Goal: Task Accomplishment & Management: Manage account settings

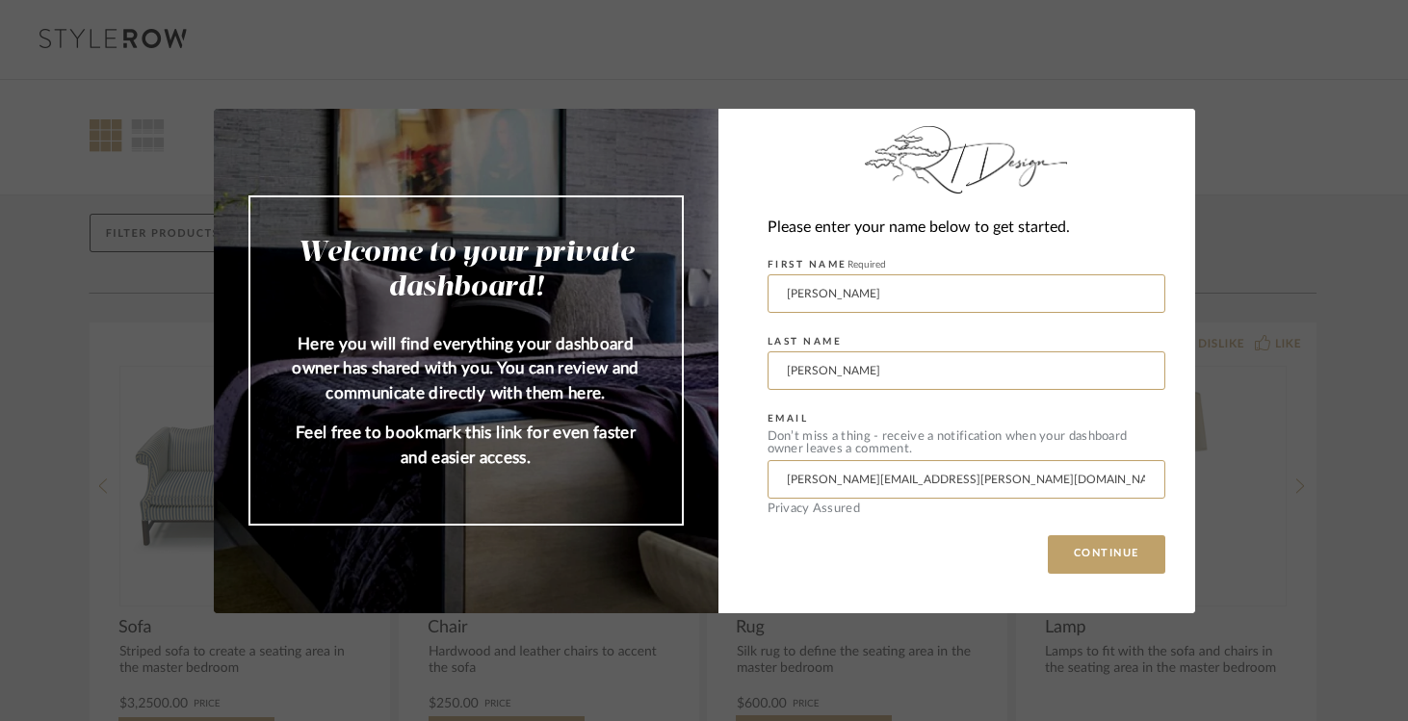
click at [1125, 576] on div "Please enter your name below to get started. FIRST NAME Required Ross LAST NAME…" at bounding box center [956, 361] width 477 height 505
click at [1127, 566] on button "CONTINUE" at bounding box center [1107, 554] width 118 height 39
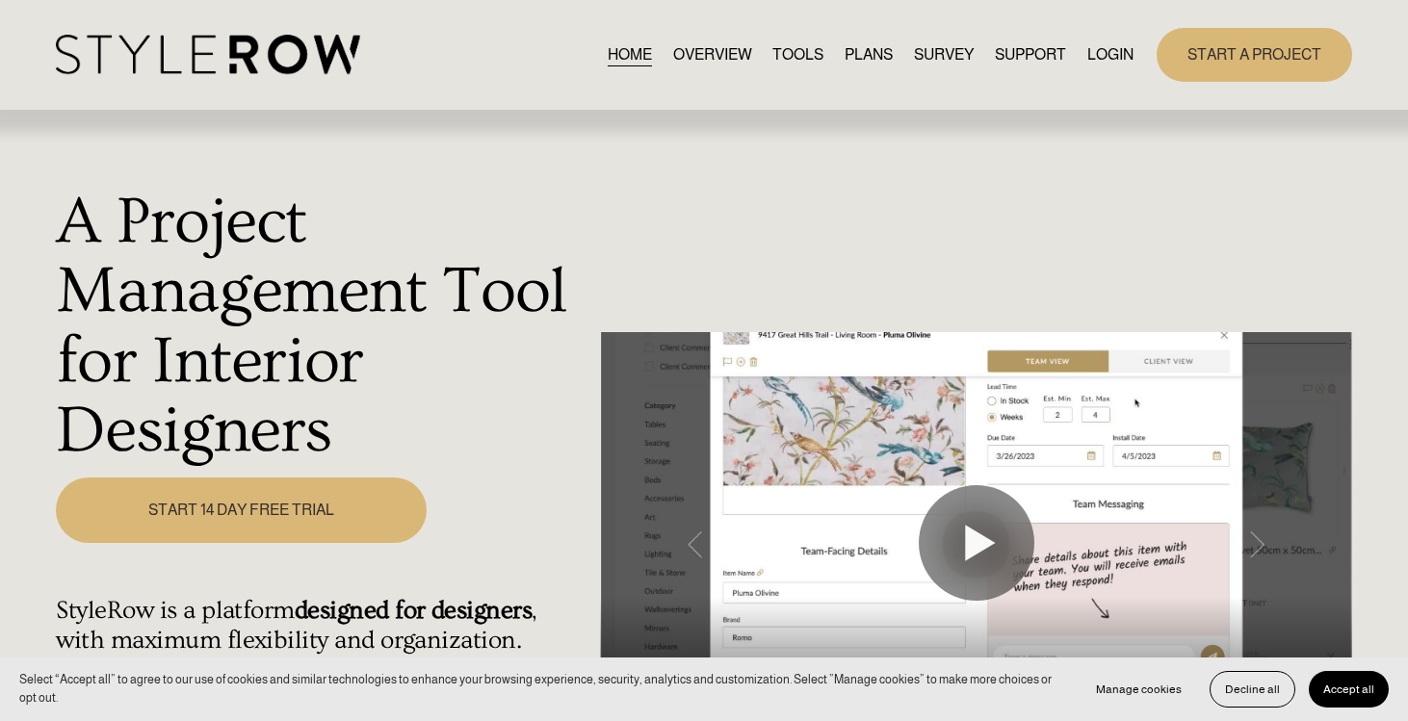
click at [1122, 63] on link "LOGIN" at bounding box center [1110, 54] width 46 height 26
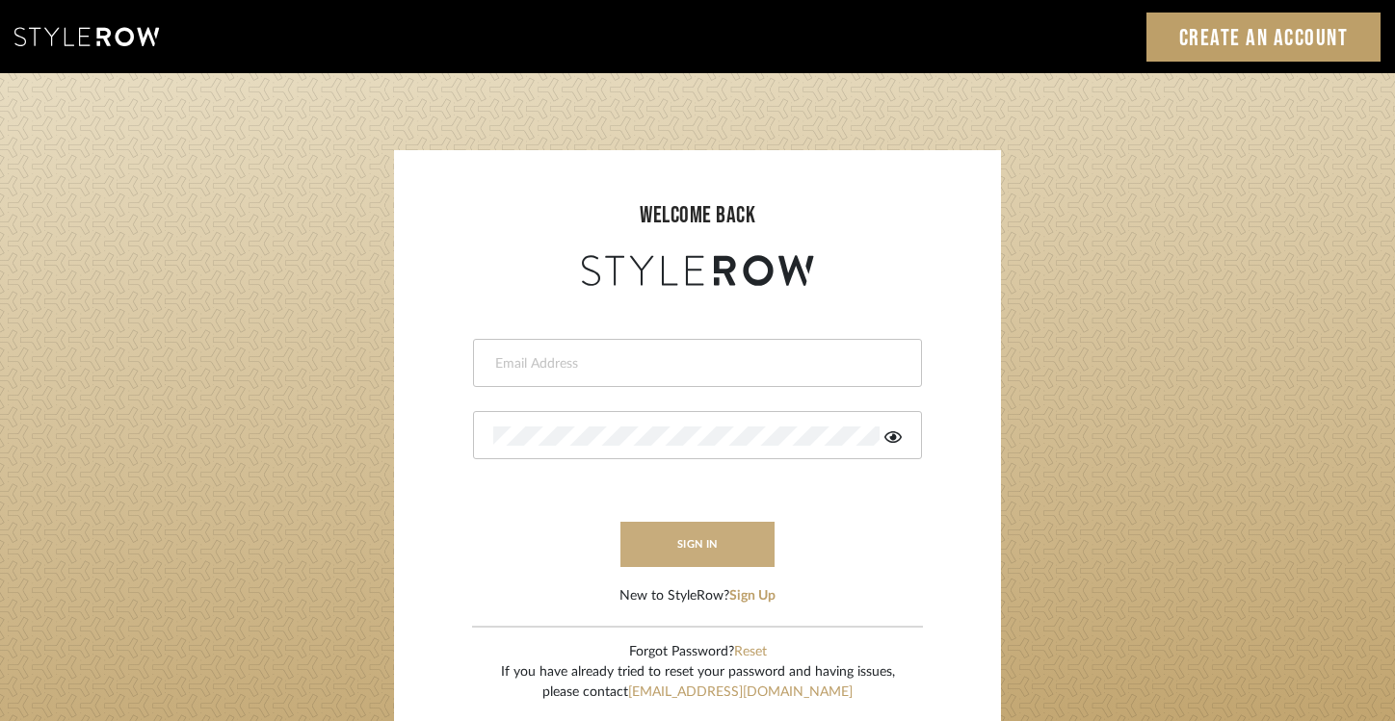
type input "Ross.davis@alairhomes.com"
click at [645, 534] on button "sign in" at bounding box center [697, 544] width 154 height 45
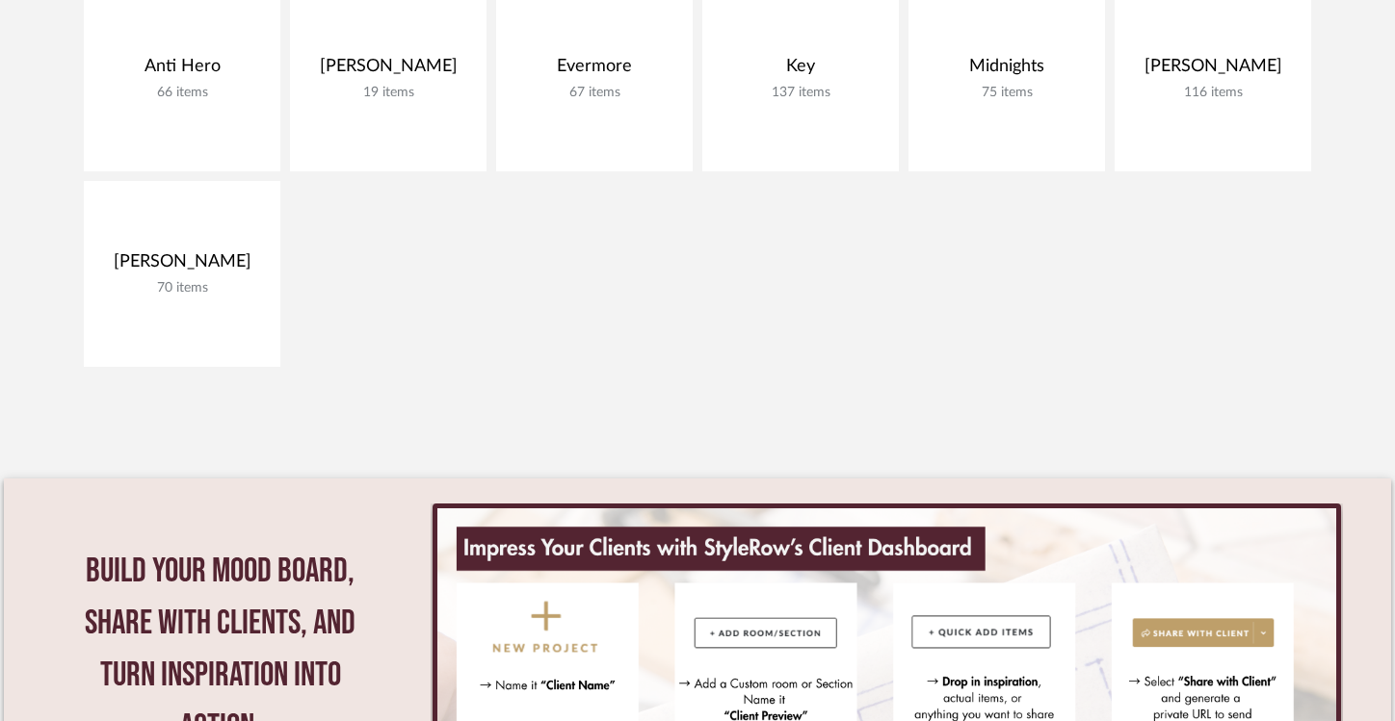
scroll to position [527, 0]
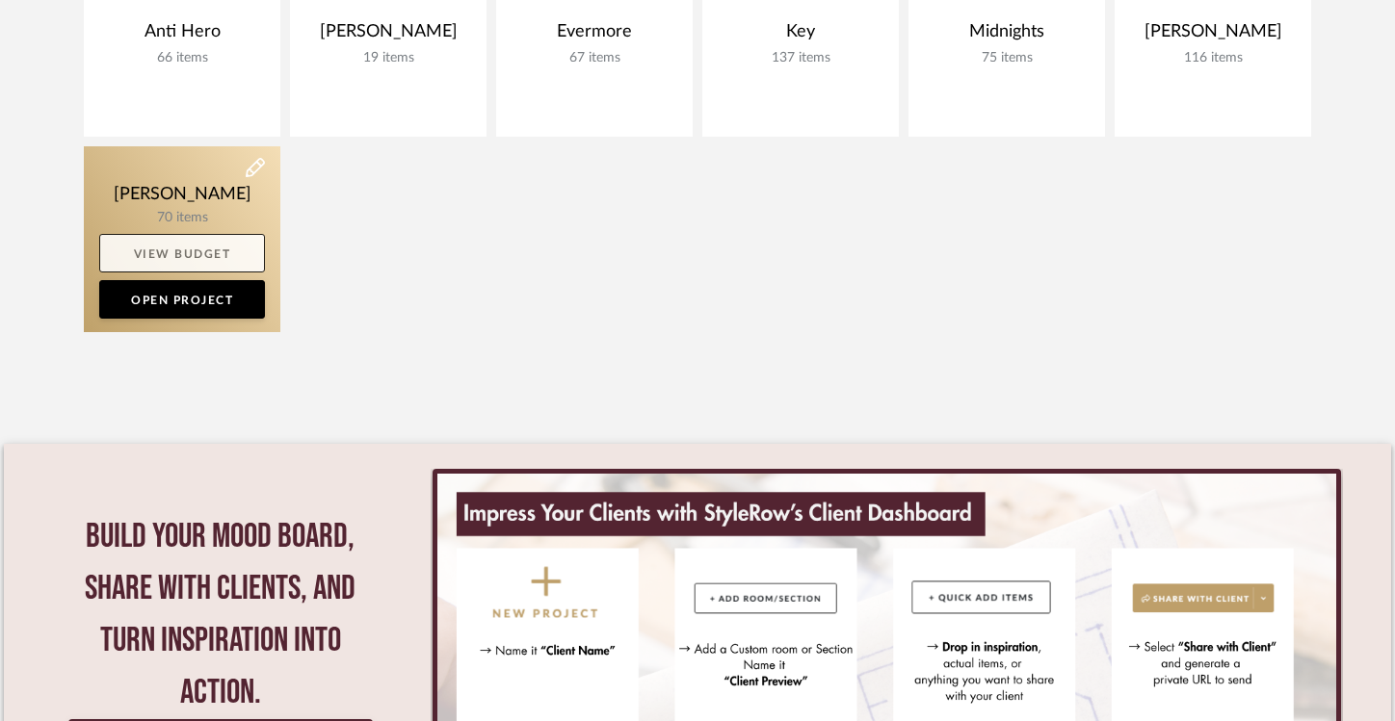
click at [242, 255] on link "View Budget" at bounding box center [182, 253] width 166 height 39
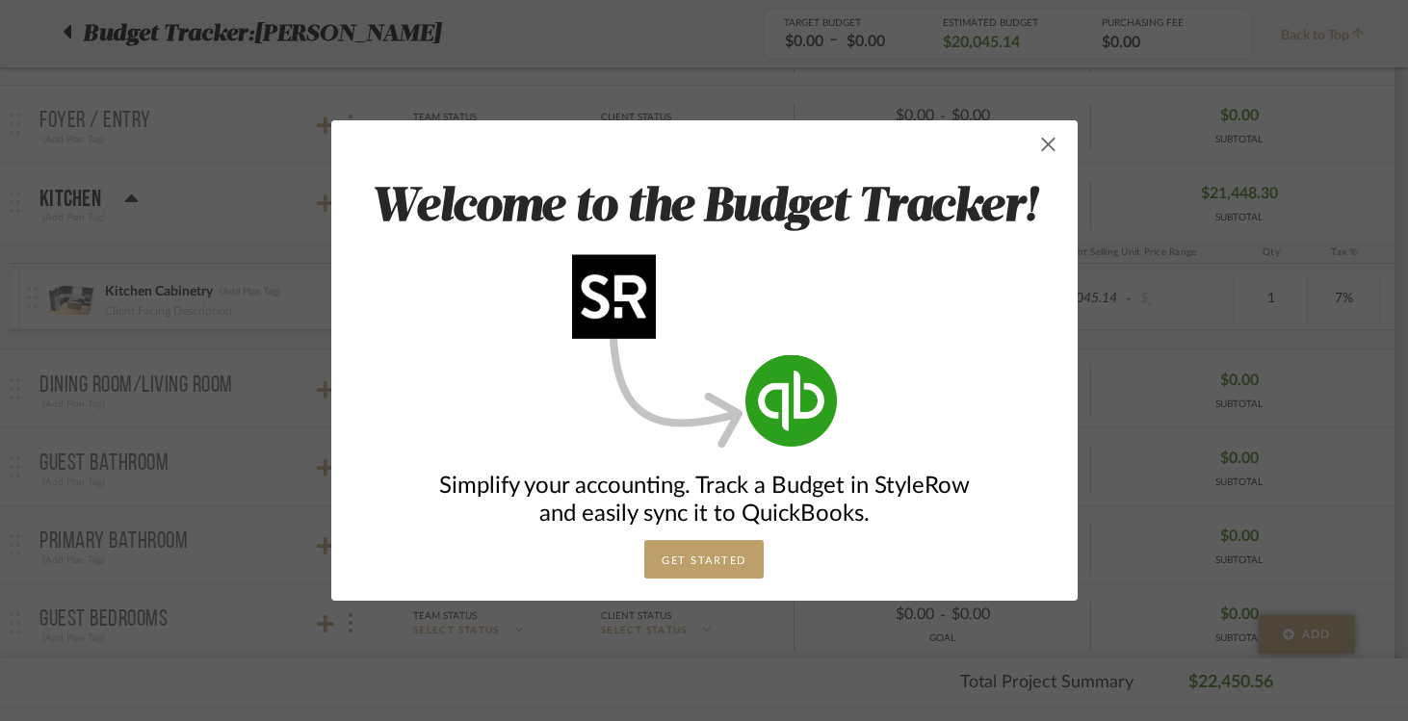
click at [1046, 150] on span "button" at bounding box center [1049, 144] width 39 height 39
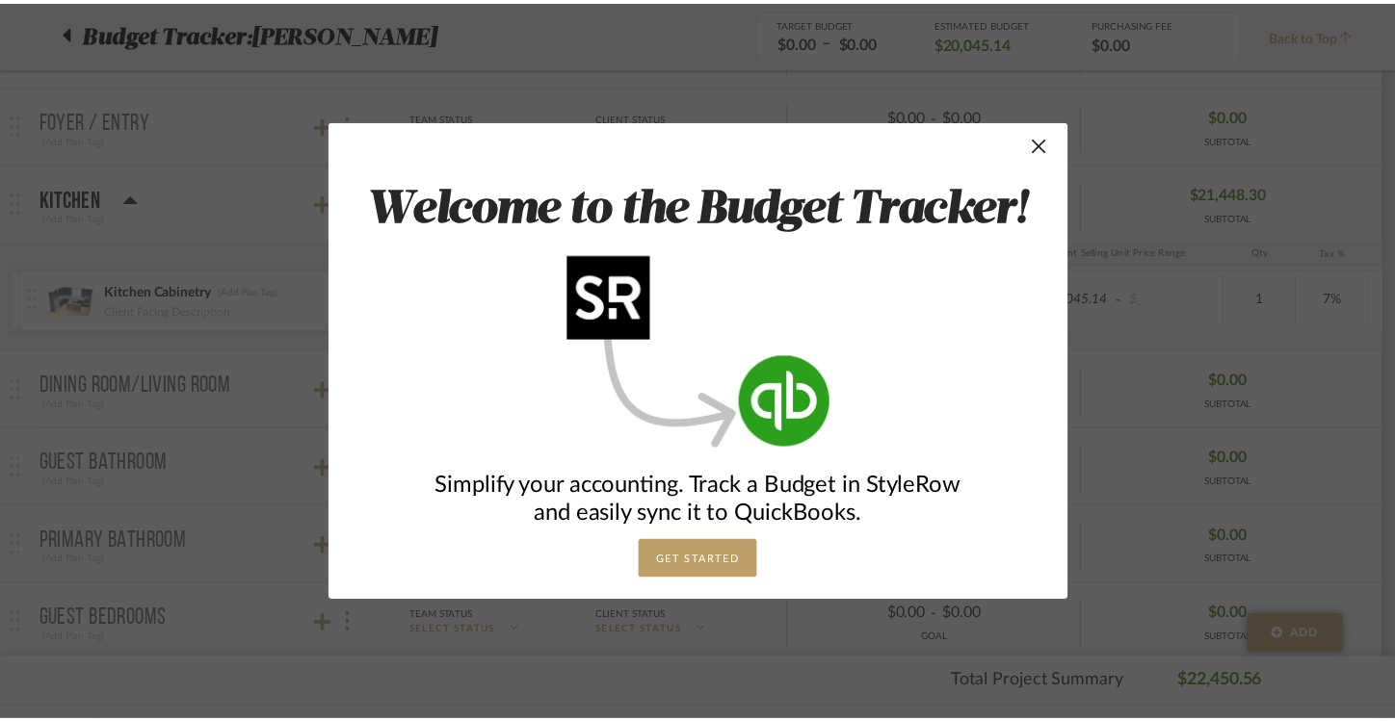
scroll to position [527, 0]
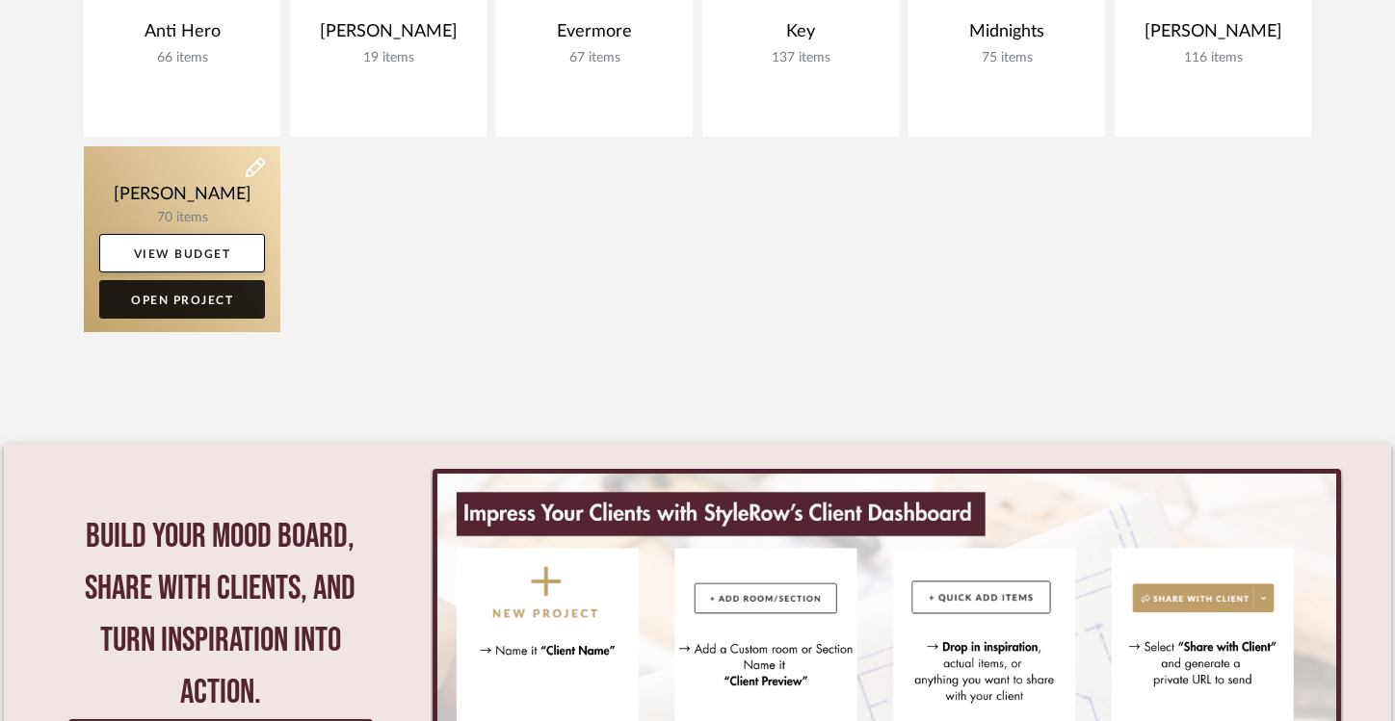
click at [198, 299] on link "Open Project" at bounding box center [182, 299] width 166 height 39
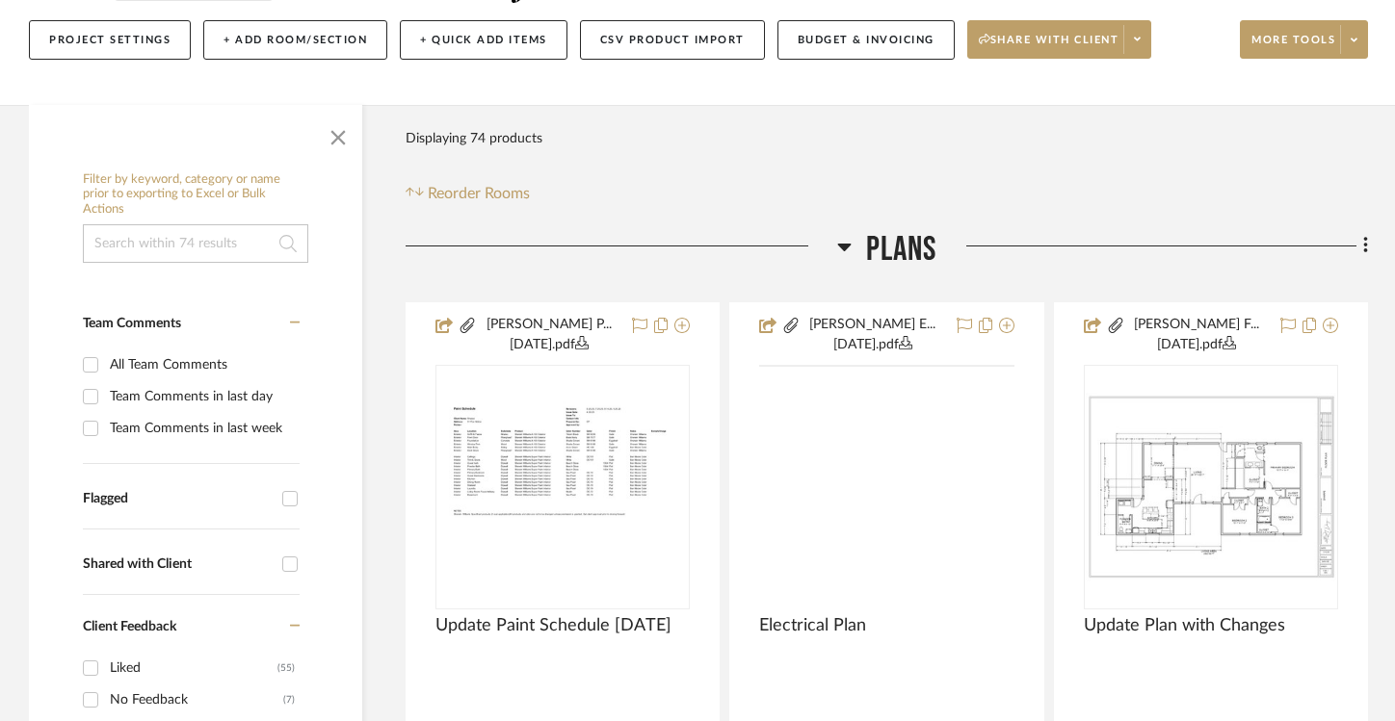
scroll to position [261, 0]
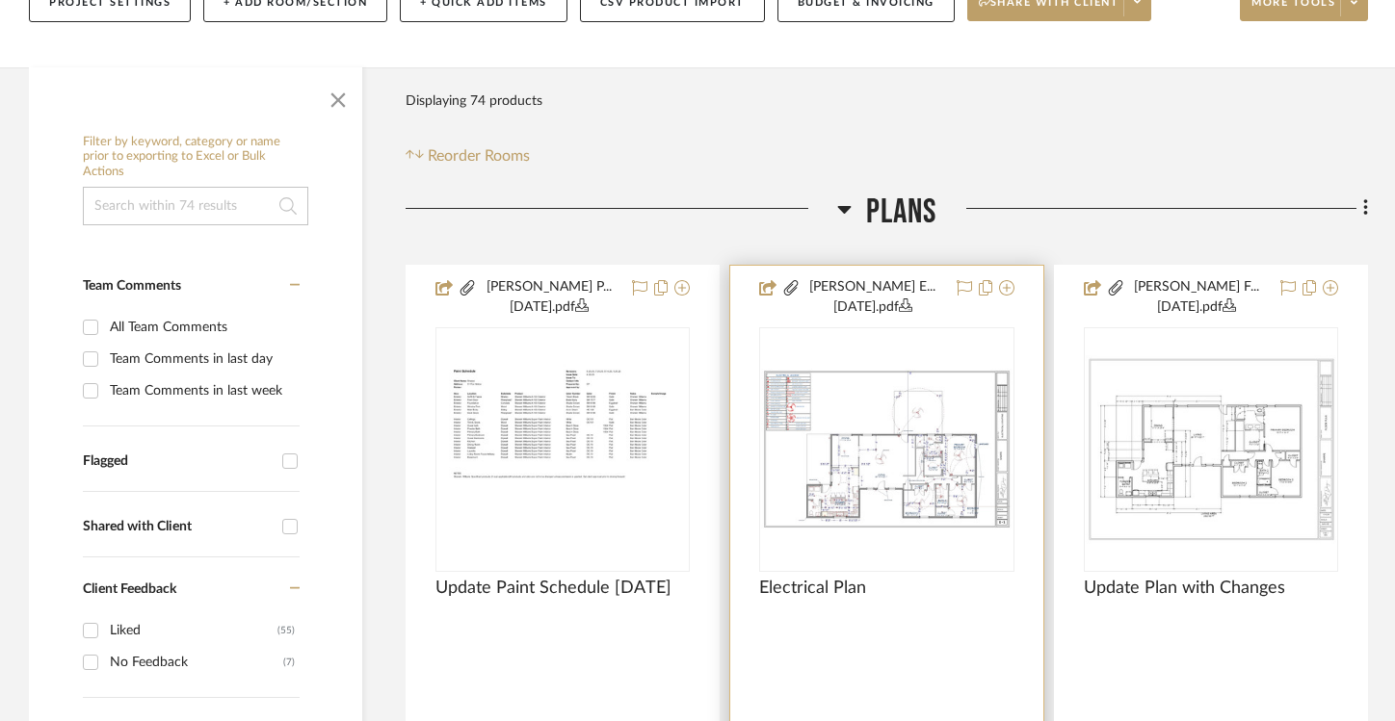
click at [896, 457] on img "0" at bounding box center [886, 450] width 250 height 162
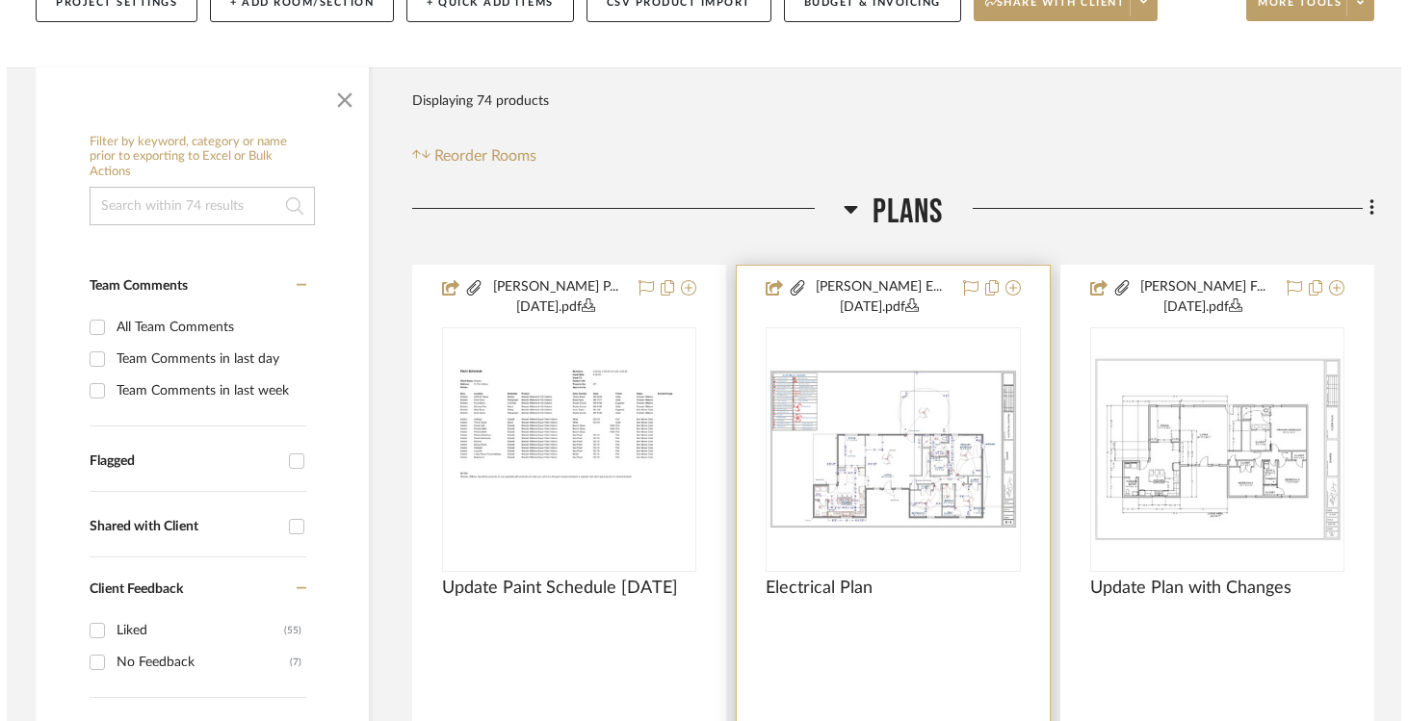
scroll to position [0, 0]
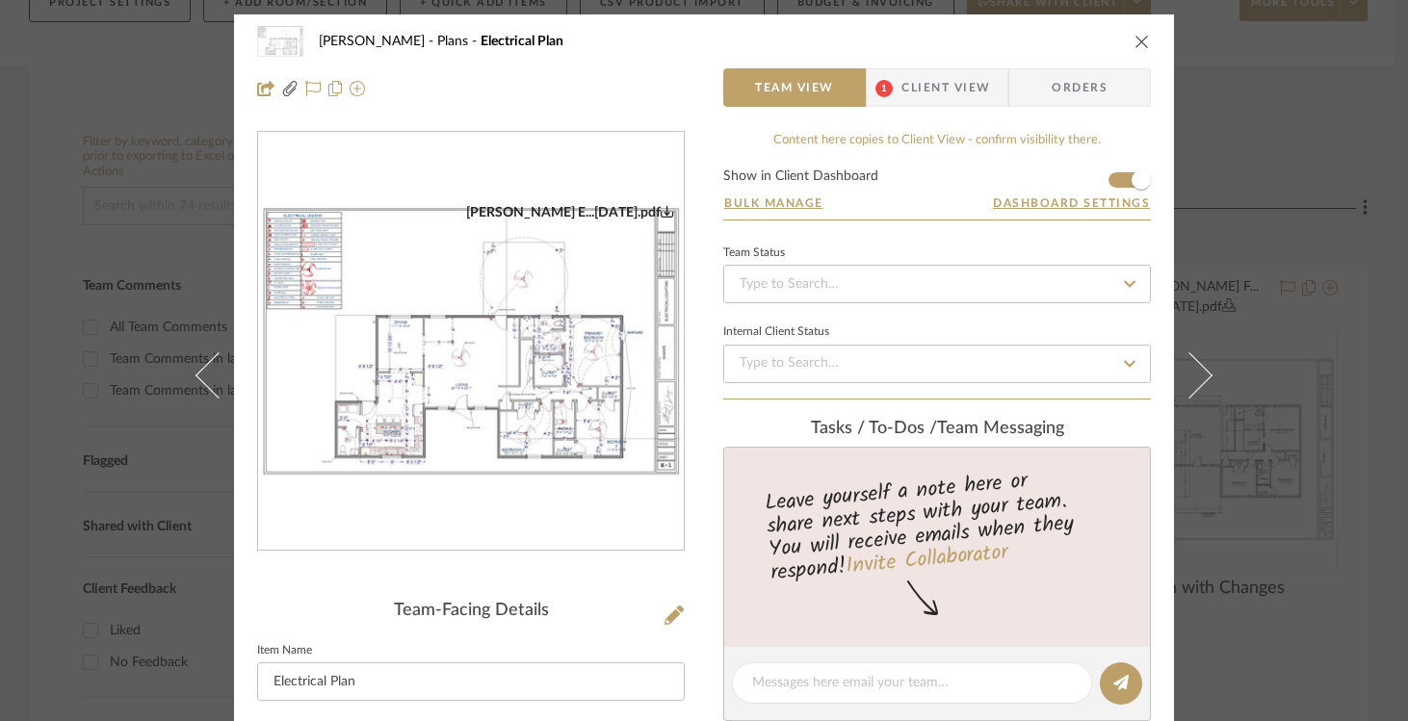
click at [1135, 45] on icon "close" at bounding box center [1142, 41] width 15 height 15
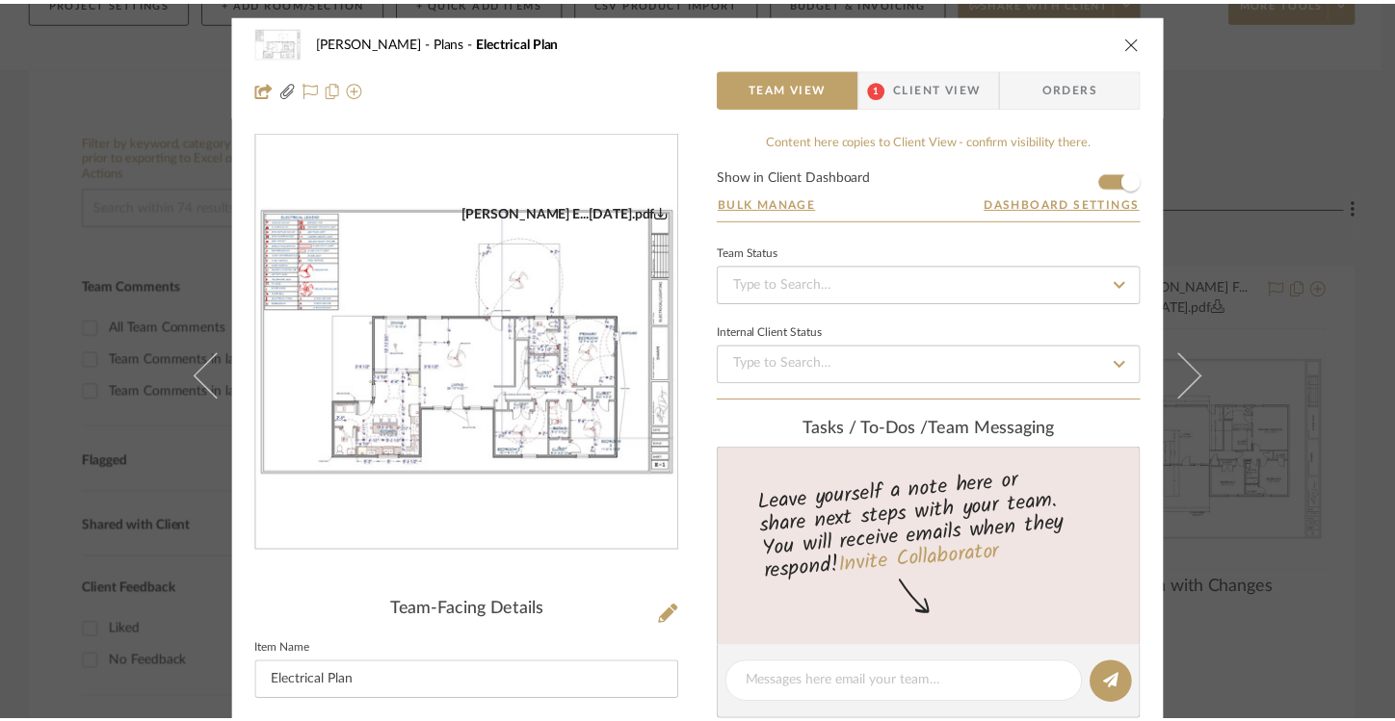
scroll to position [261, 0]
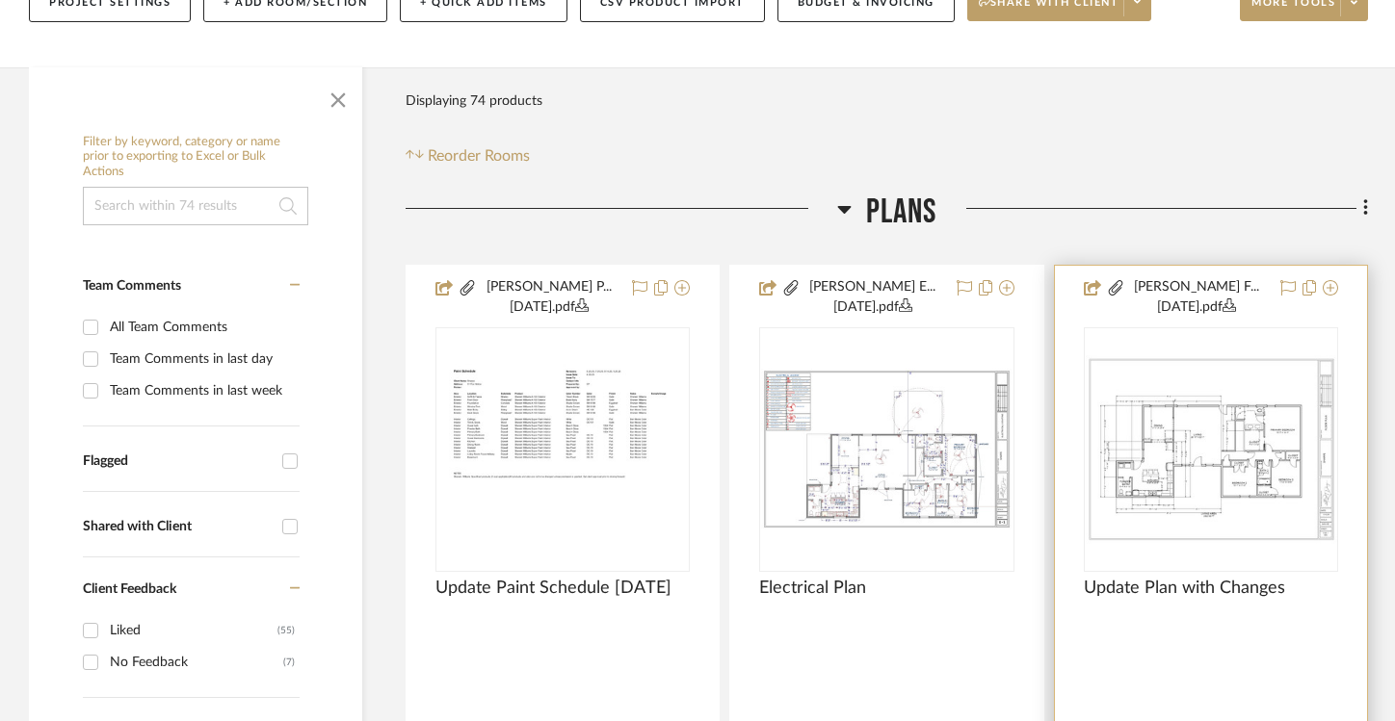
click at [1145, 456] on img "0" at bounding box center [1210, 449] width 251 height 189
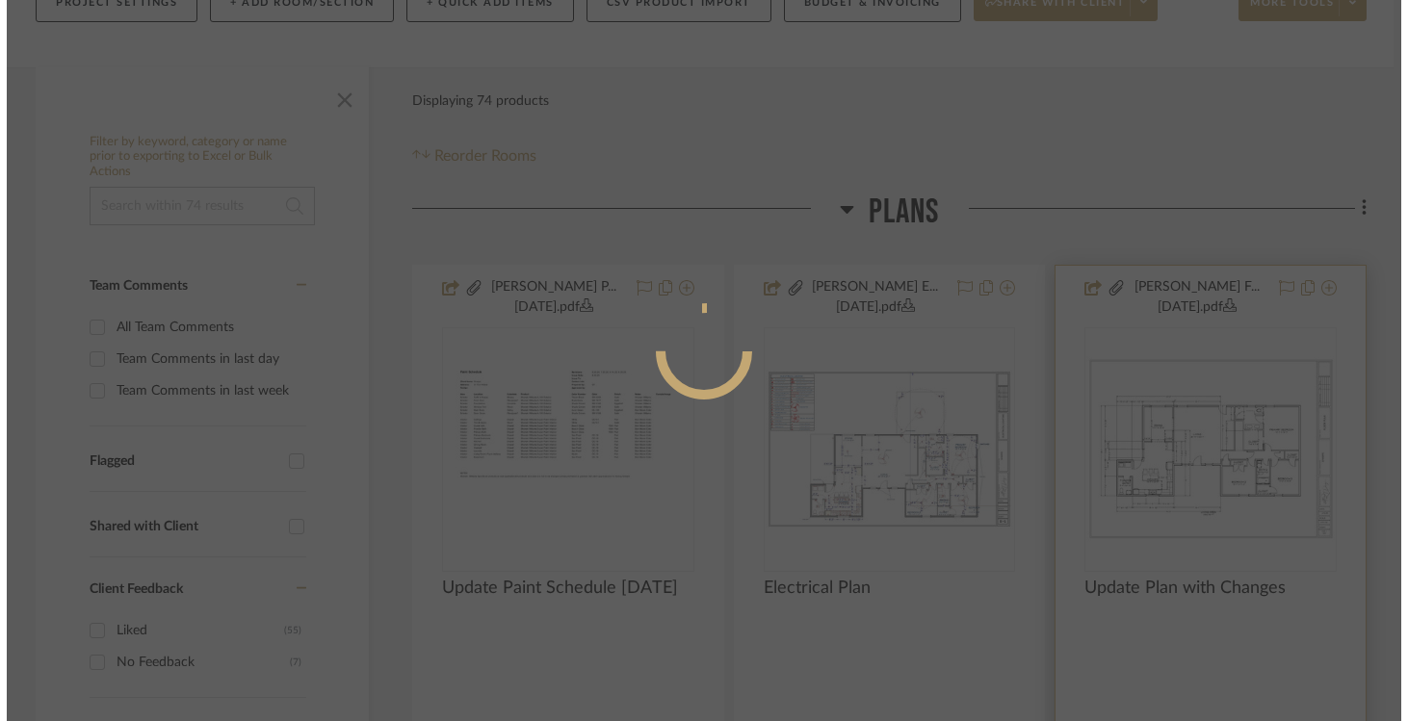
scroll to position [0, 0]
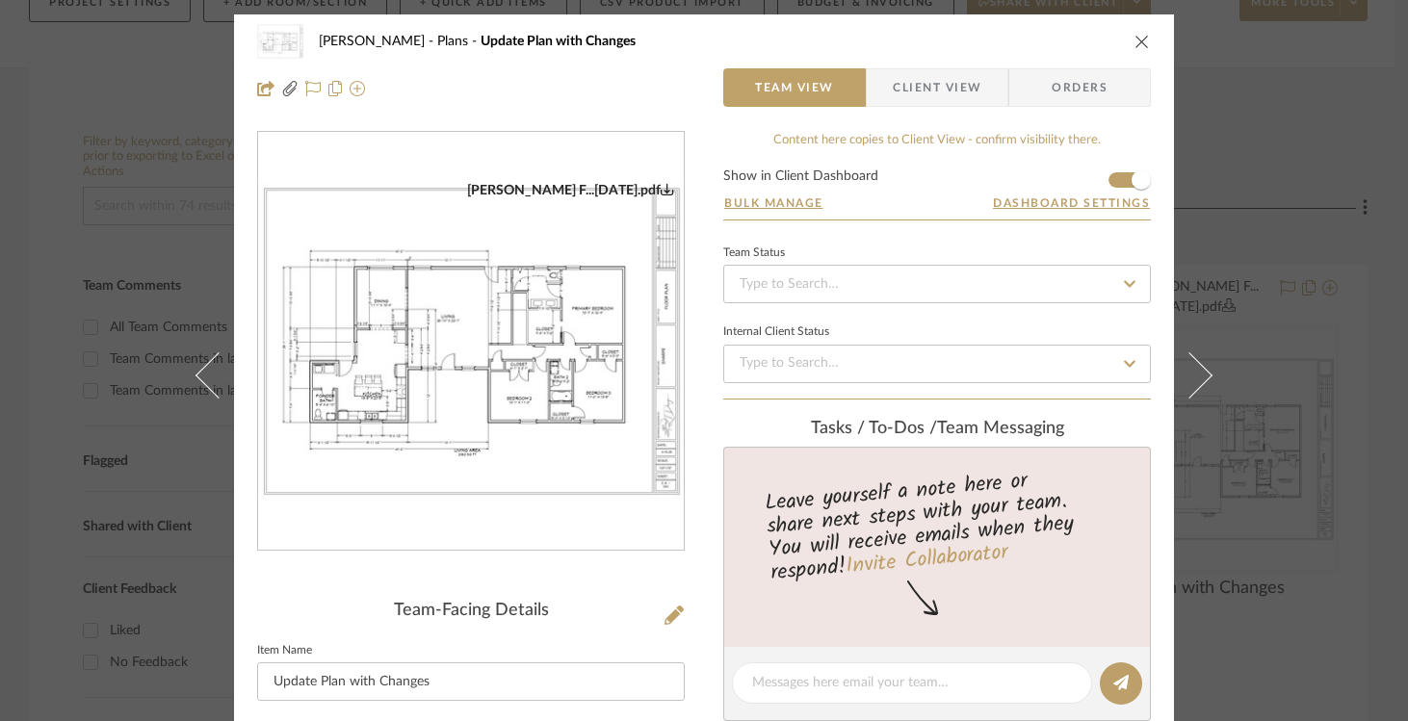
click at [487, 337] on img "0" at bounding box center [471, 342] width 426 height 320
click at [1140, 36] on icon "close" at bounding box center [1142, 41] width 15 height 15
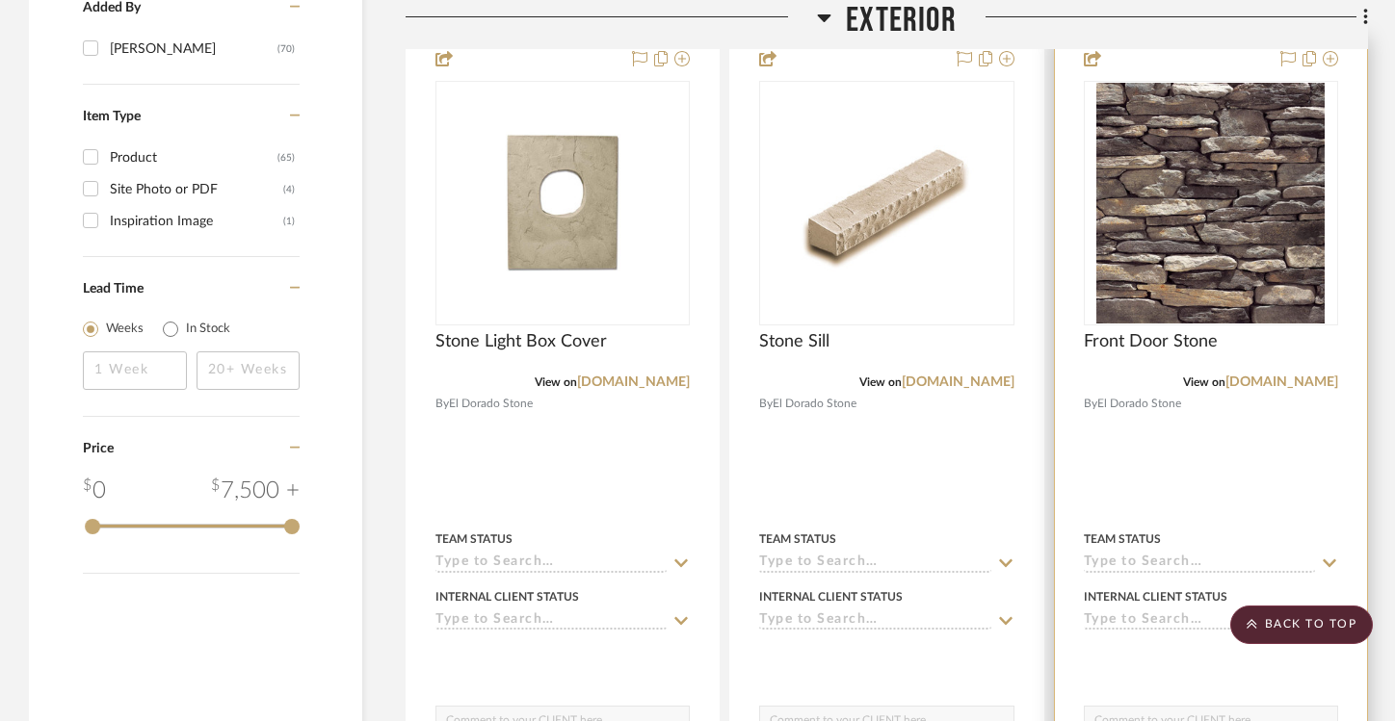
scroll to position [2408, 0]
click at [1186, 257] on img "0" at bounding box center [1210, 204] width 228 height 241
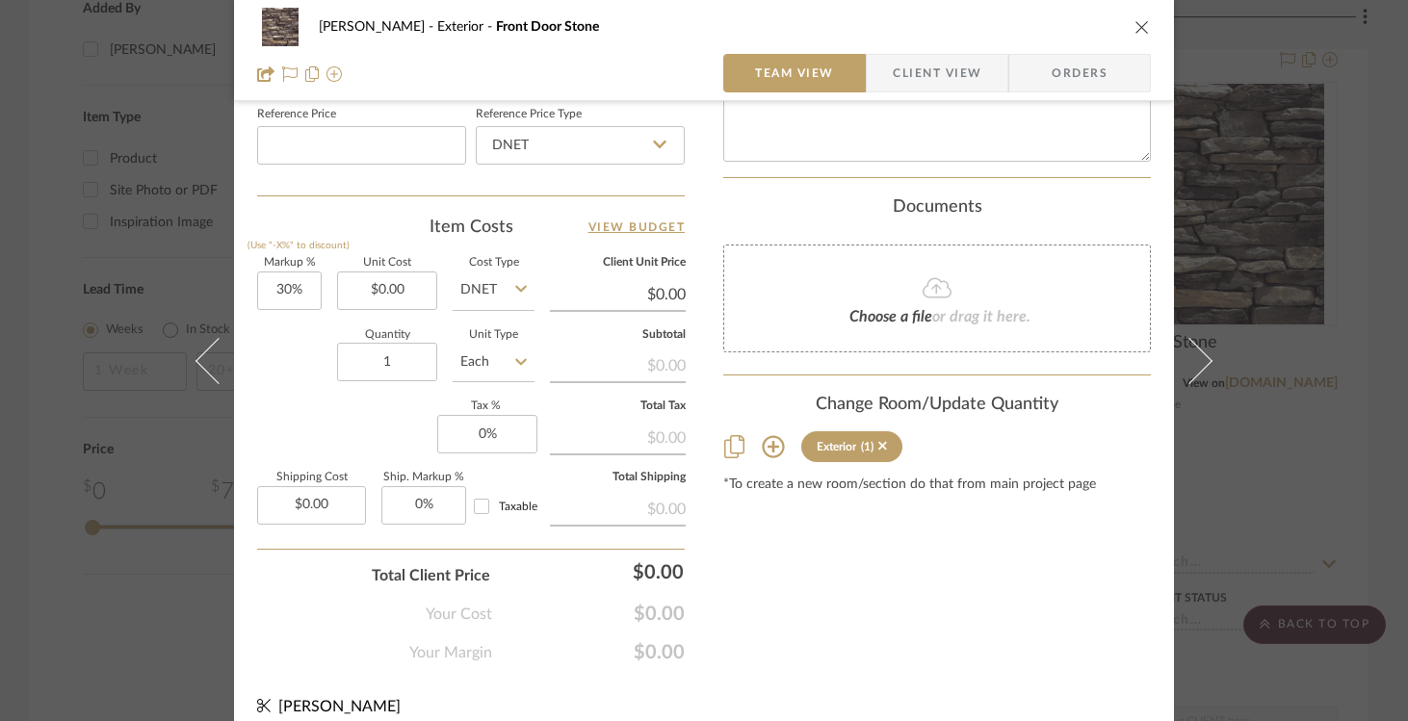
scroll to position [0, 0]
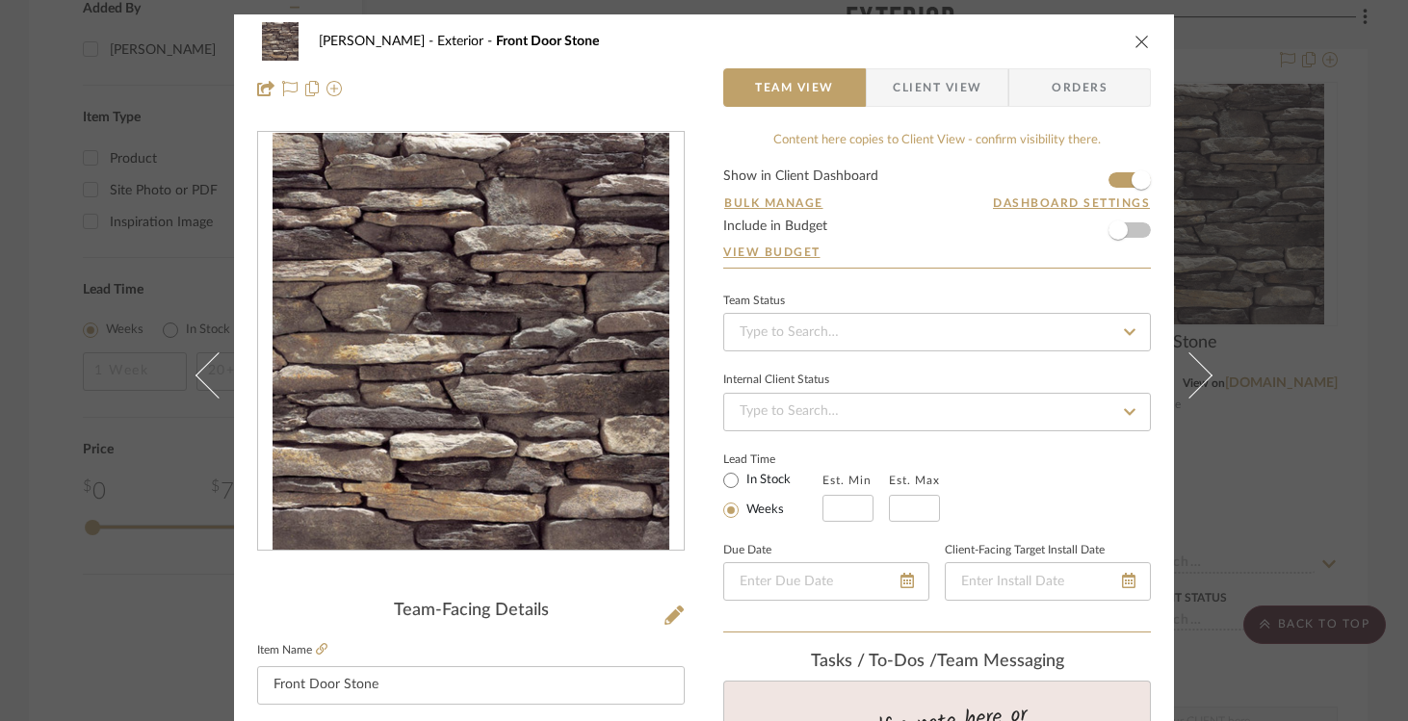
click at [1139, 36] on icon "close" at bounding box center [1142, 41] width 15 height 15
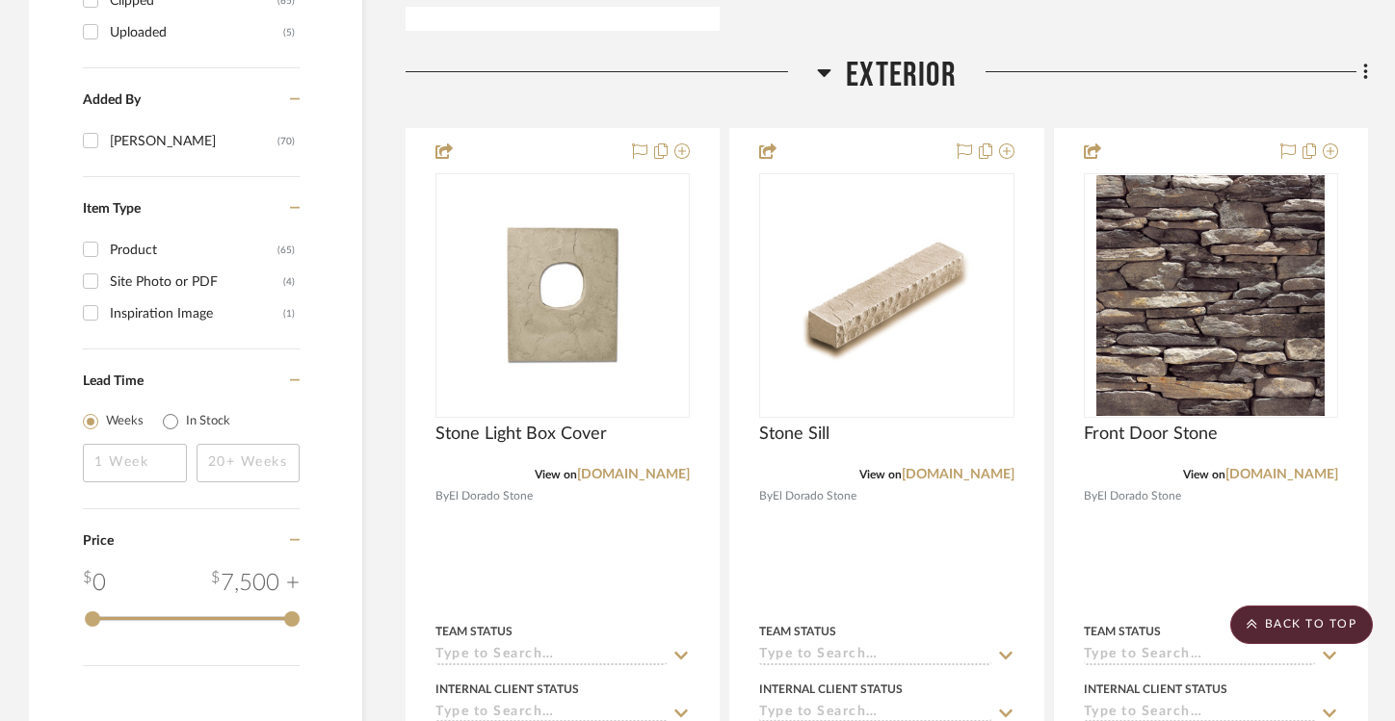
scroll to position [2317, 0]
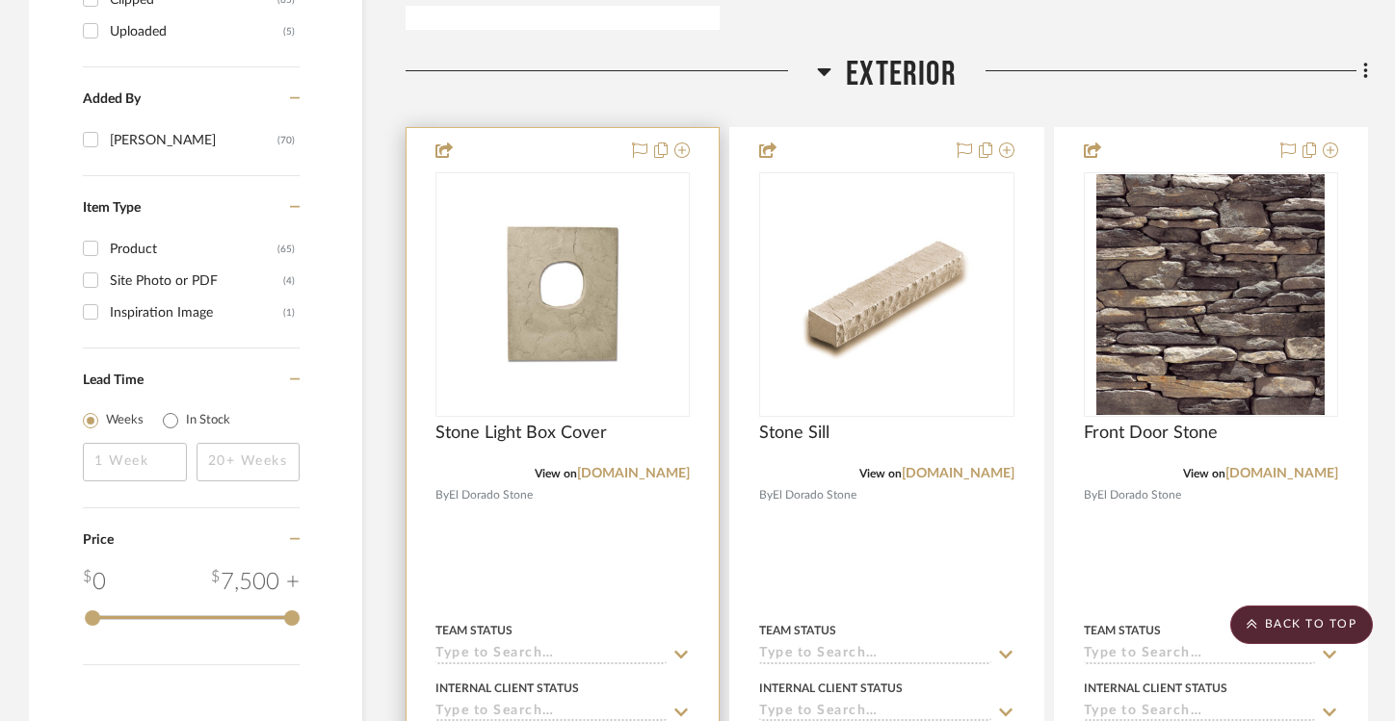
click at [570, 343] on img "0" at bounding box center [562, 295] width 250 height 150
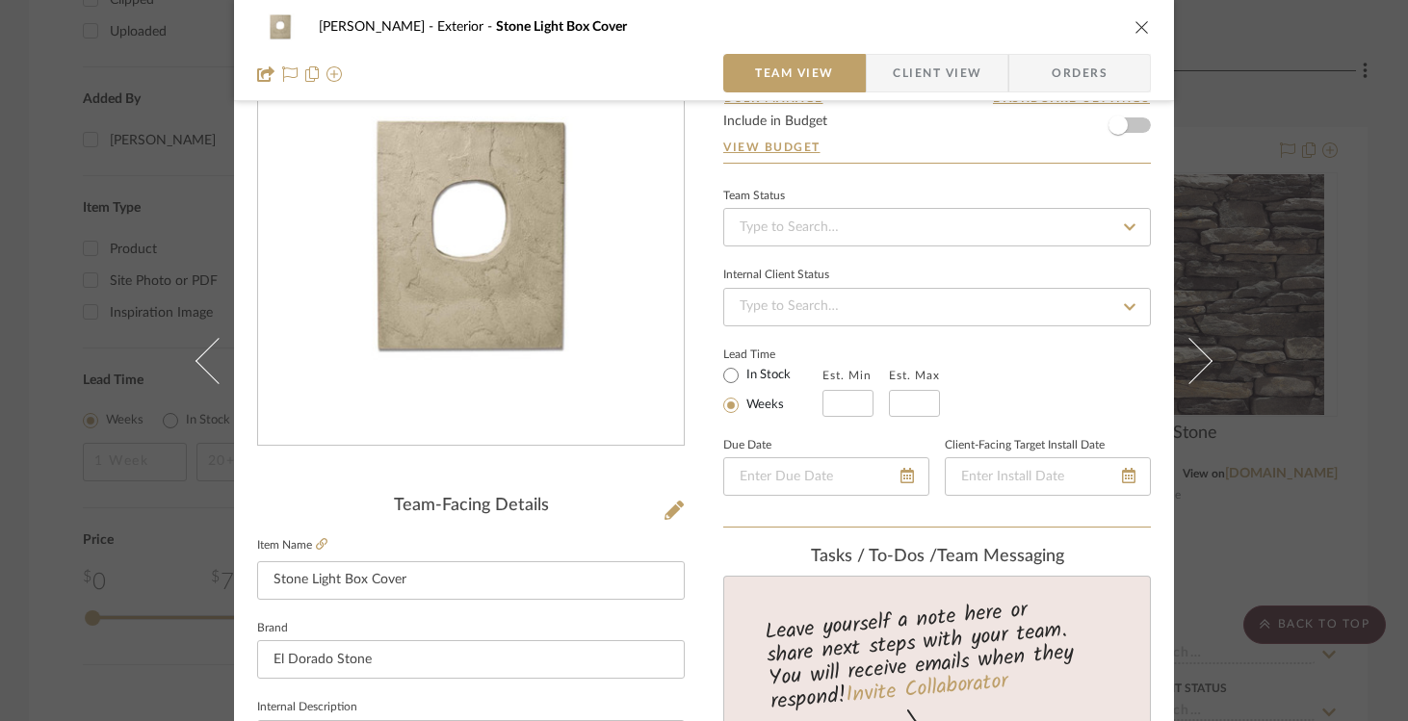
scroll to position [0, 0]
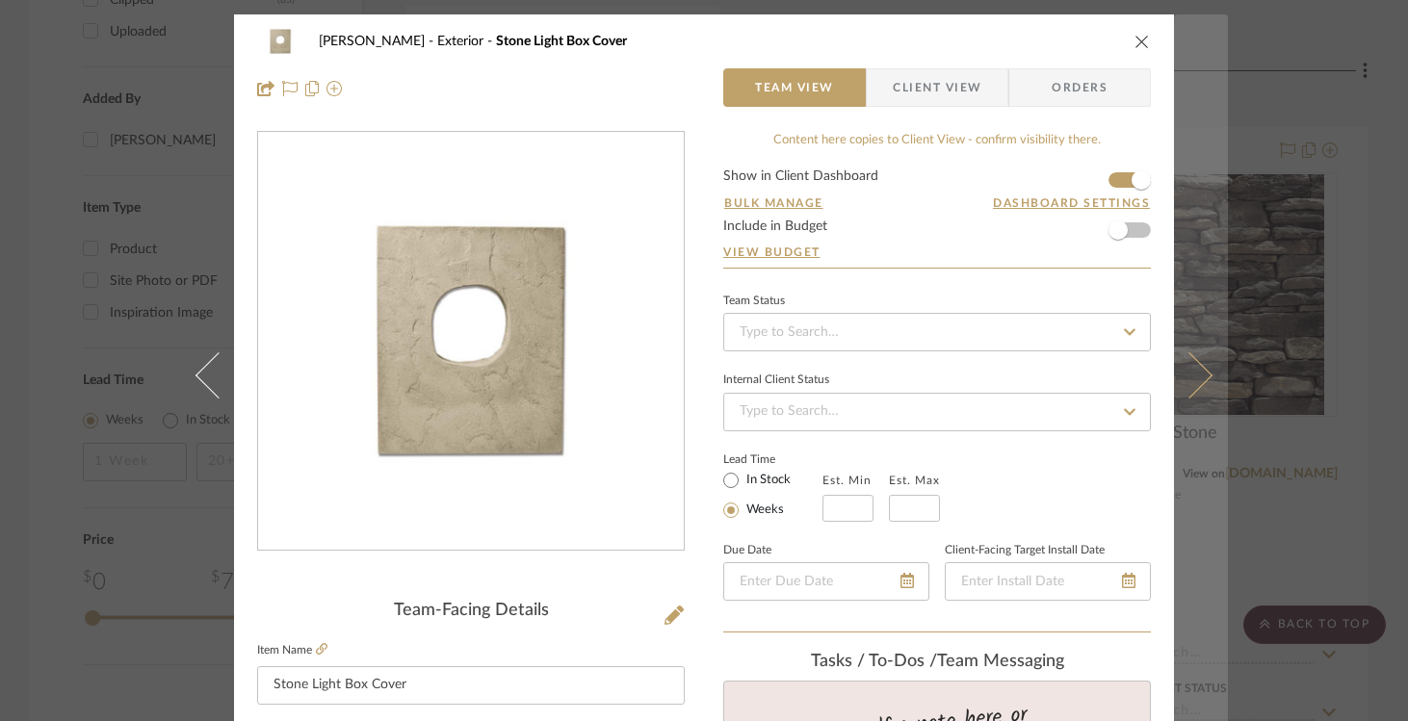
click at [1204, 389] on button at bounding box center [1201, 374] width 54 height 721
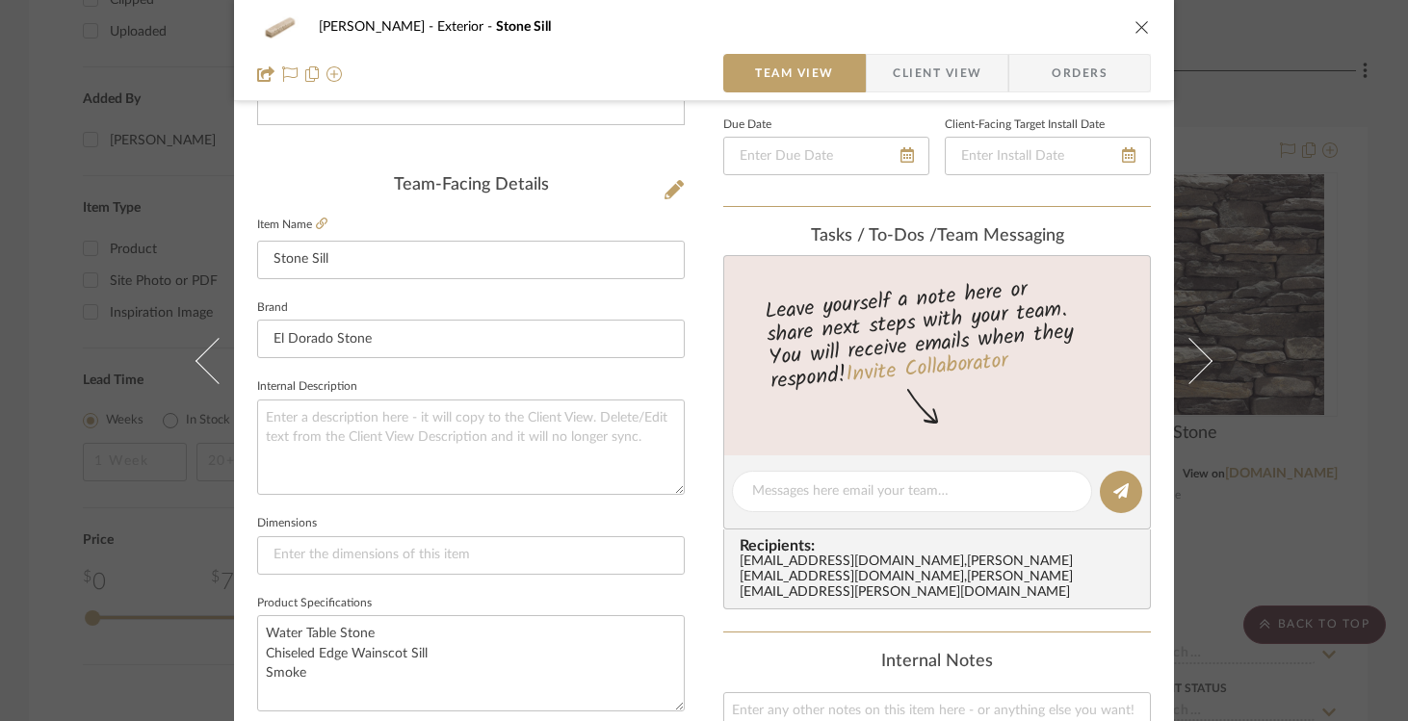
scroll to position [417, 0]
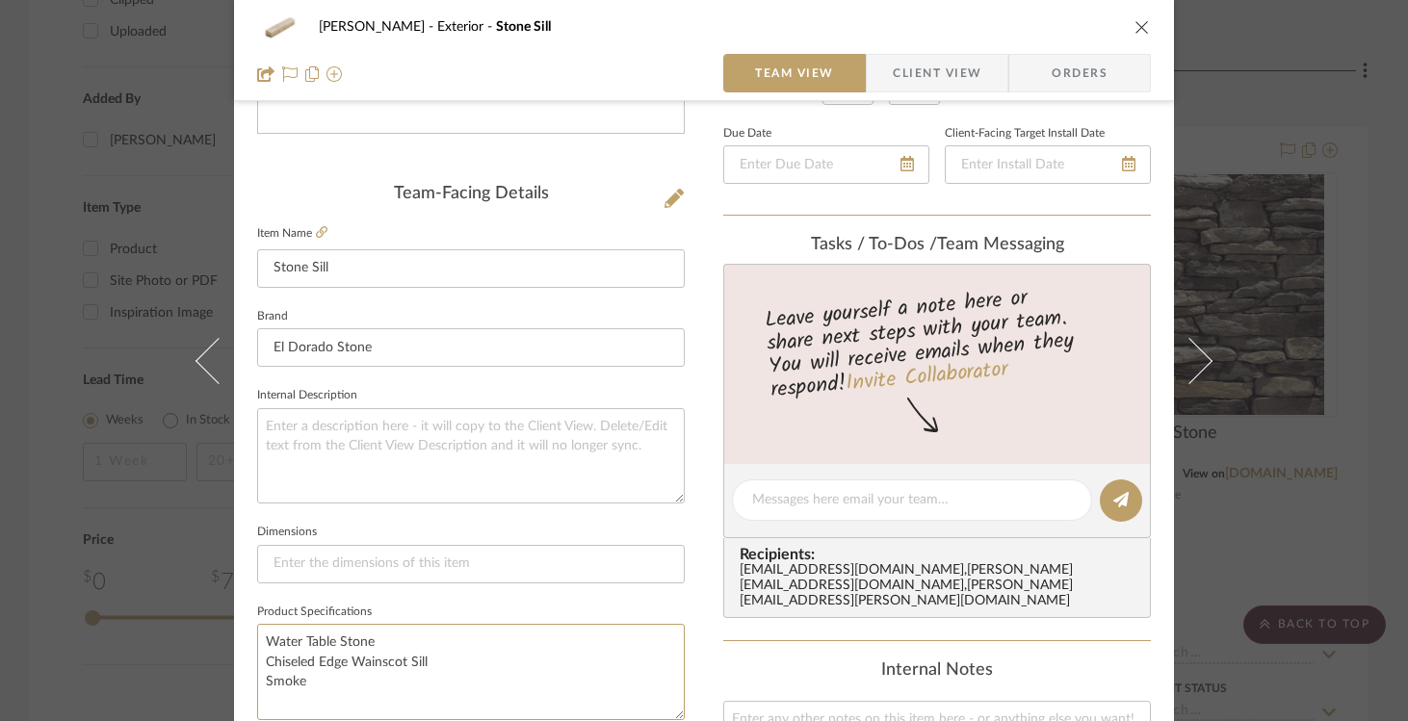
drag, startPoint x: 315, startPoint y: 681, endPoint x: 247, endPoint y: 636, distance: 82.0
click at [247, 636] on div "Sharpe Exterior Stone Sill Team View Client View Orders Team-Facing Details Ite…" at bounding box center [704, 486] width 940 height 1779
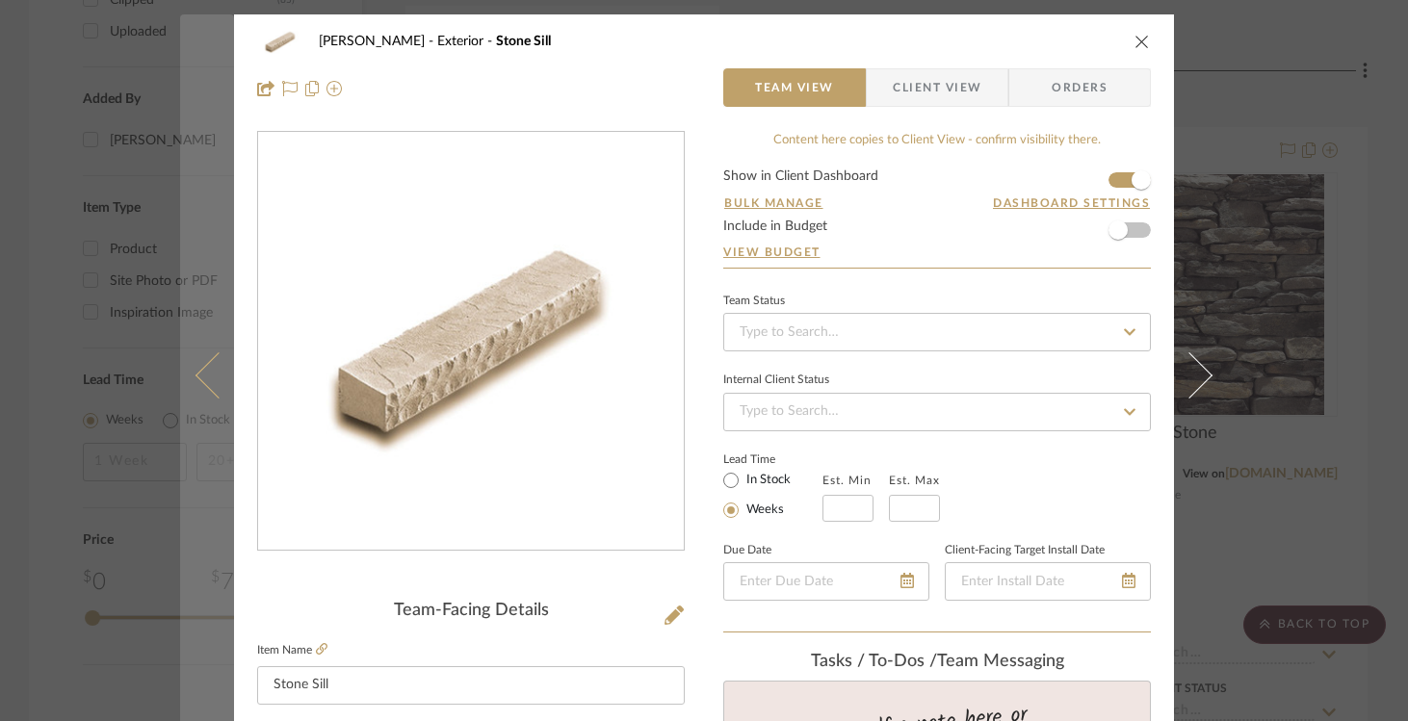
click at [205, 367] on icon at bounding box center [219, 375] width 46 height 46
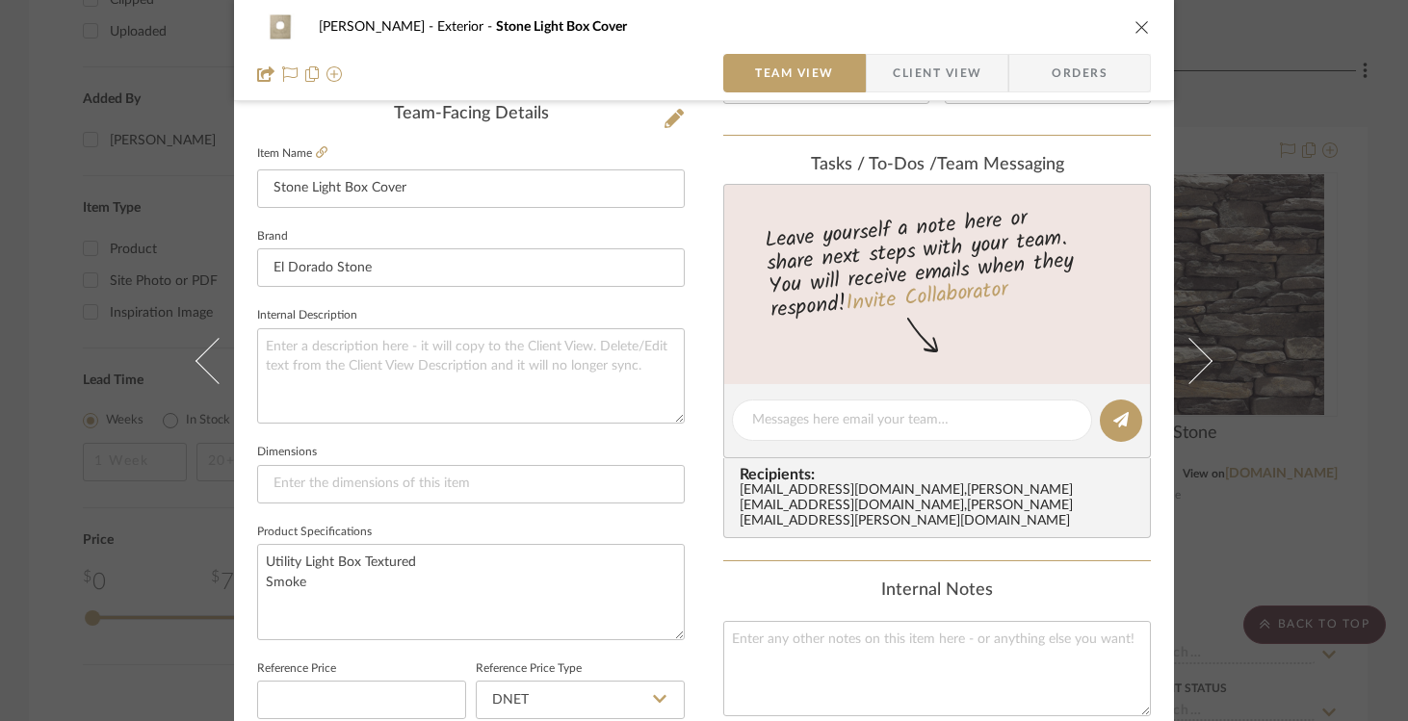
scroll to position [557, 0]
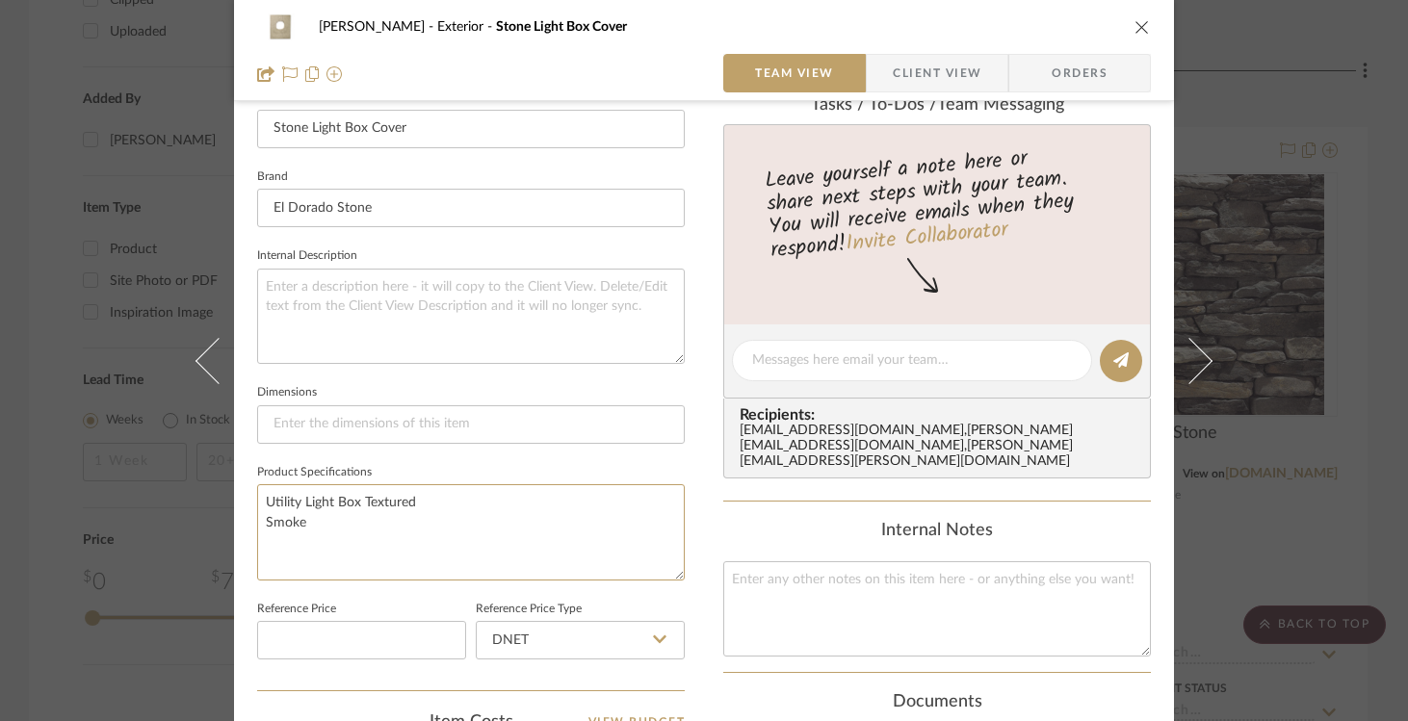
drag, startPoint x: 326, startPoint y: 519, endPoint x: 237, endPoint y: 497, distance: 91.3
click at [237, 497] on div "Sharpe Exterior Stone Light Box Cover Team View Client View Orders Team-Facing …" at bounding box center [704, 347] width 940 height 1779
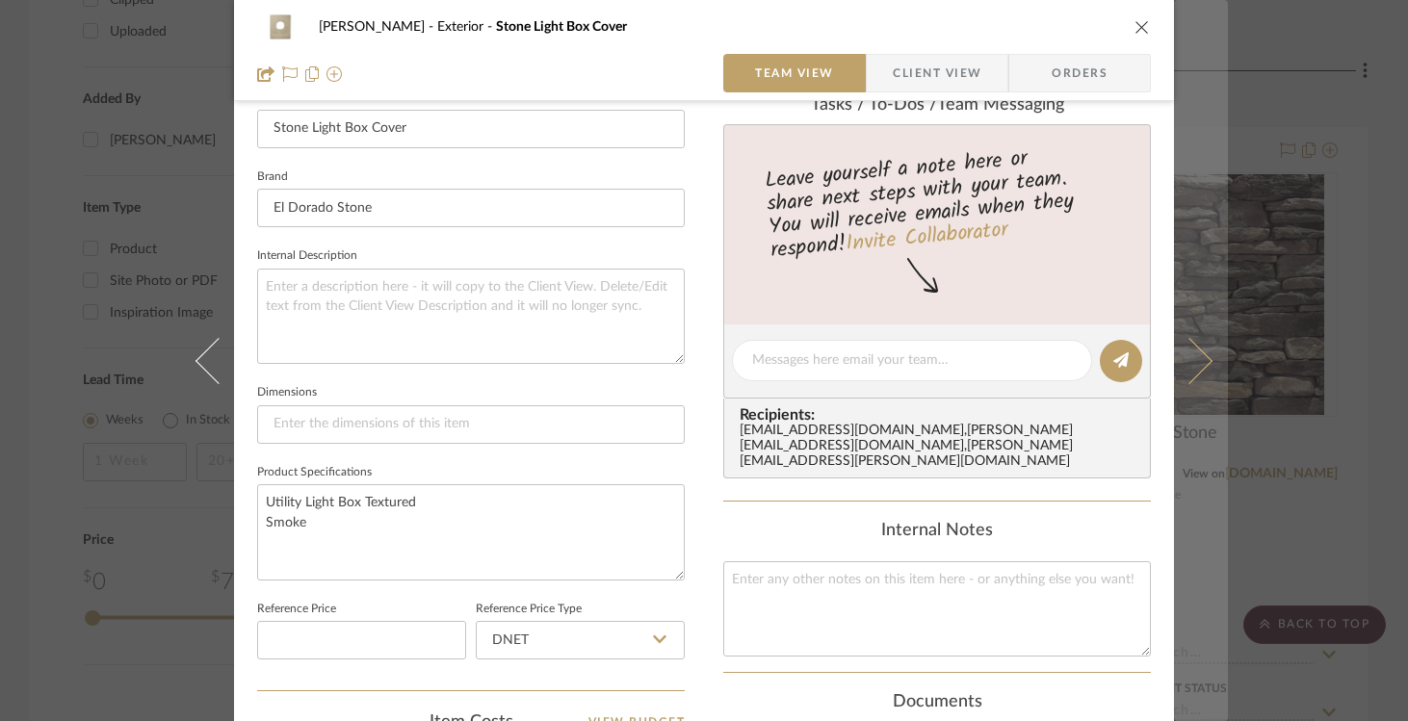
click at [1206, 365] on button at bounding box center [1201, 360] width 54 height 721
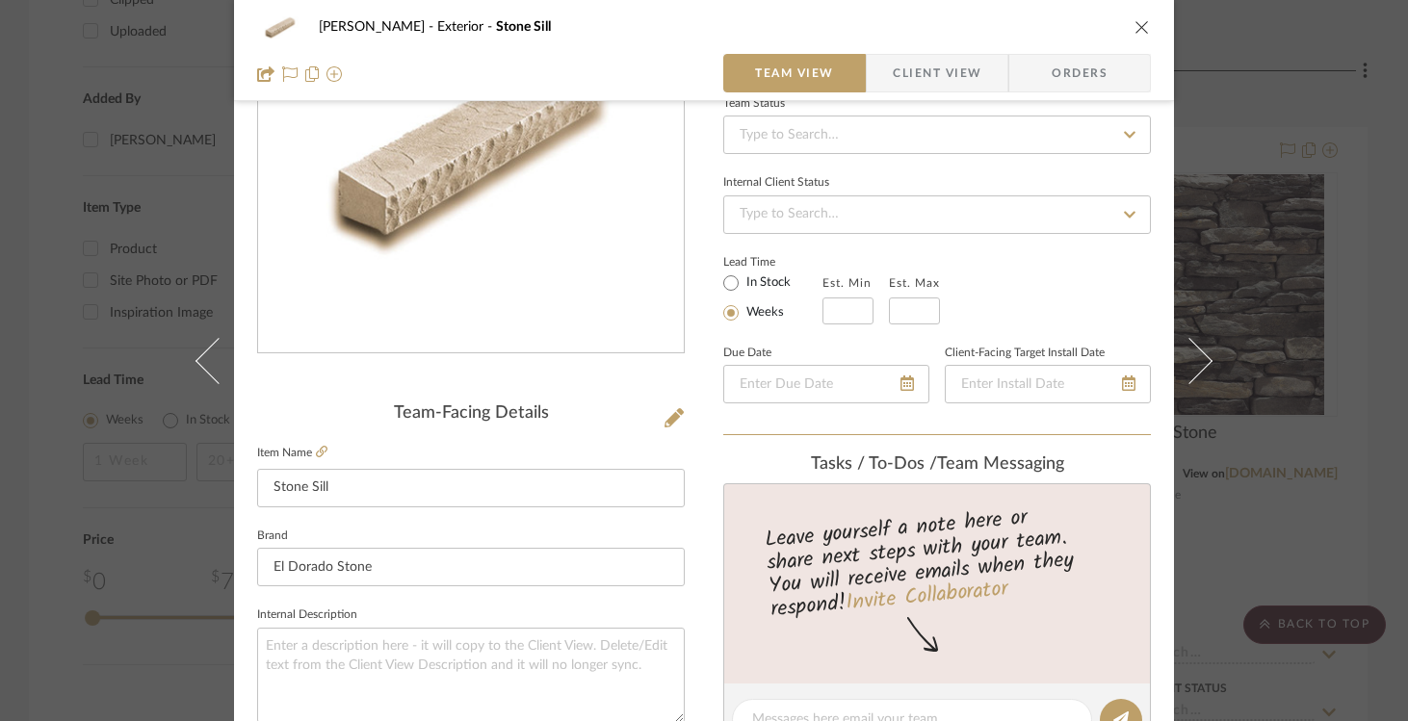
scroll to position [280, 0]
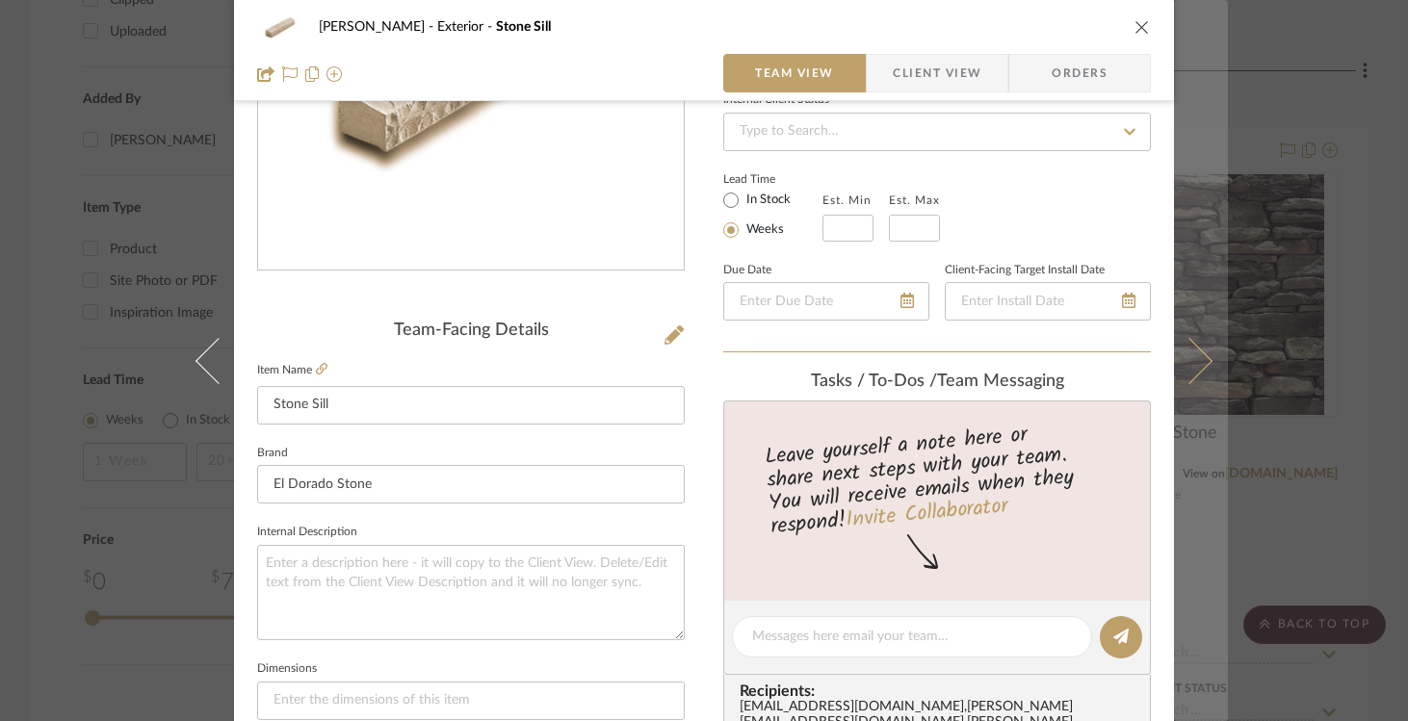
click at [1194, 353] on icon at bounding box center [1189, 360] width 46 height 46
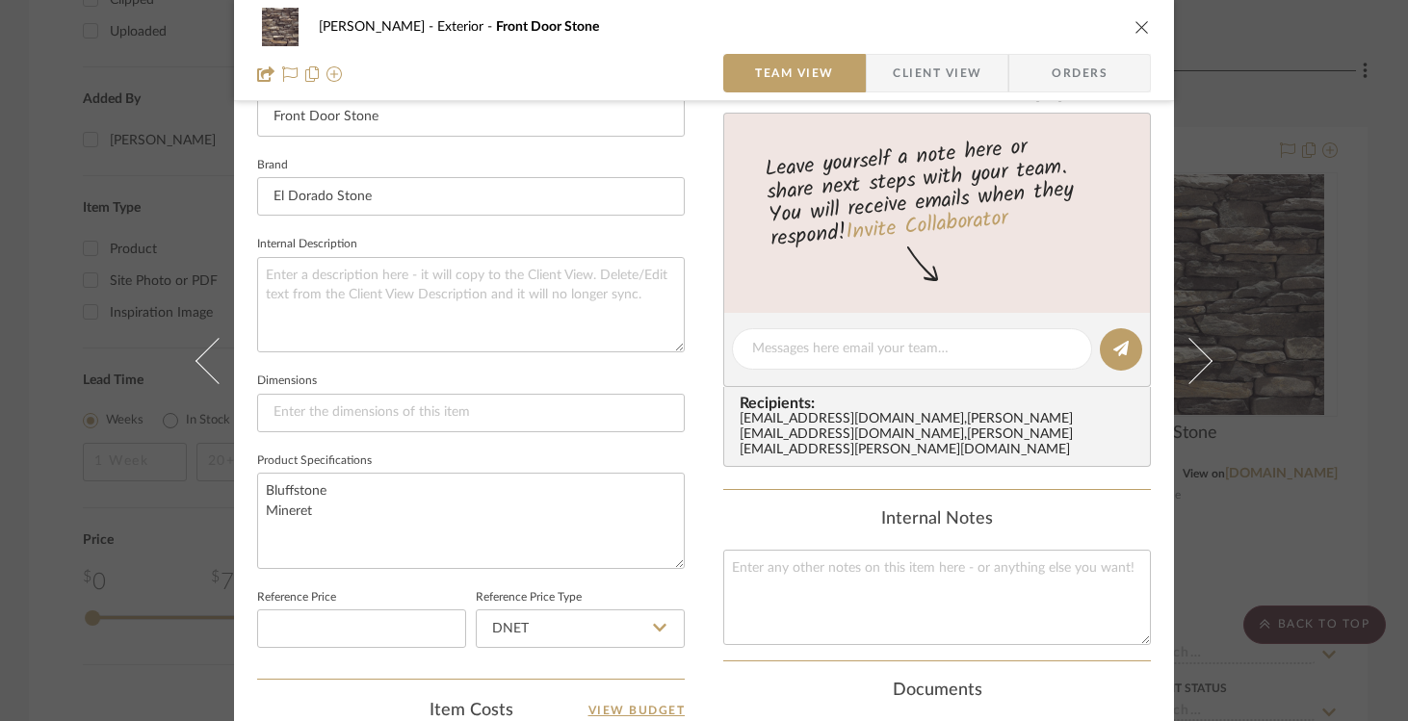
scroll to position [652, 0]
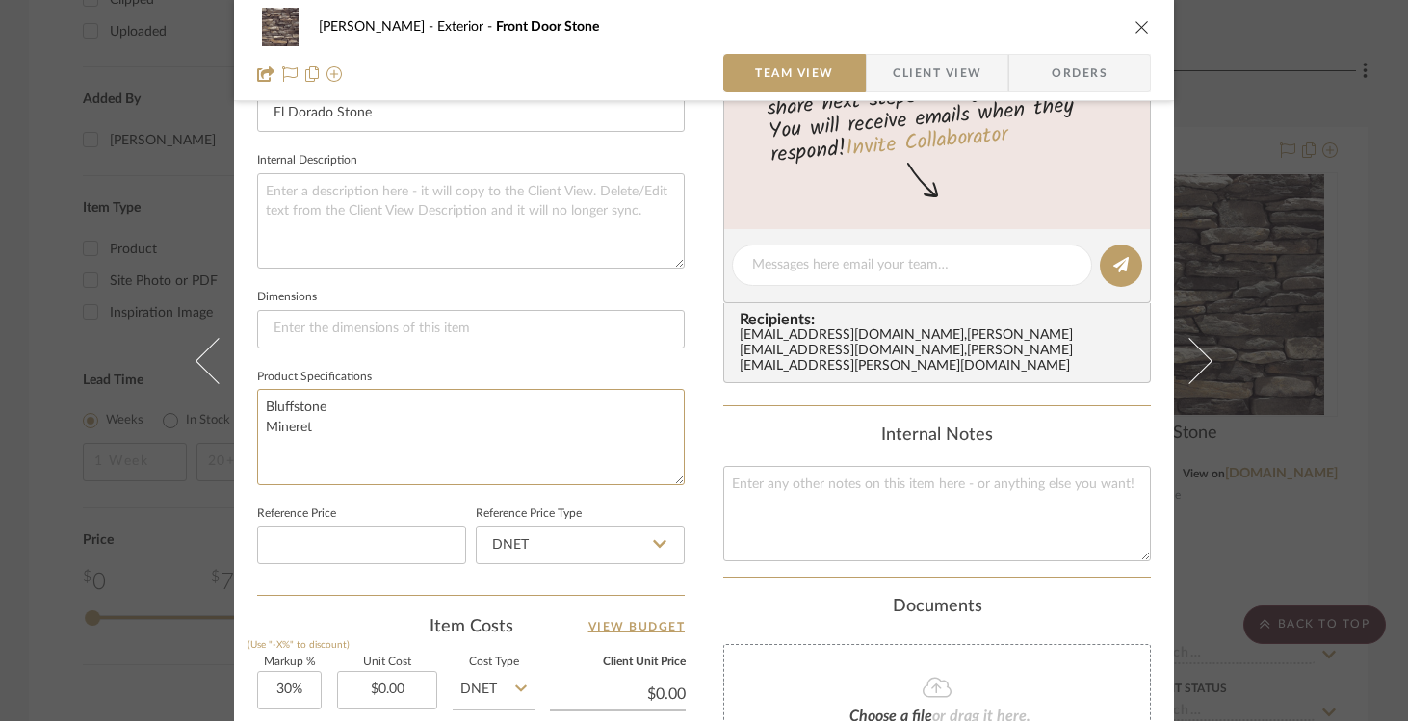
drag, startPoint x: 320, startPoint y: 419, endPoint x: 244, endPoint y: 392, distance: 80.7
click at [244, 392] on div "Sharpe Exterior Front Door Stone Team View Client View Orders Team-Facing Detai…" at bounding box center [704, 251] width 940 height 1779
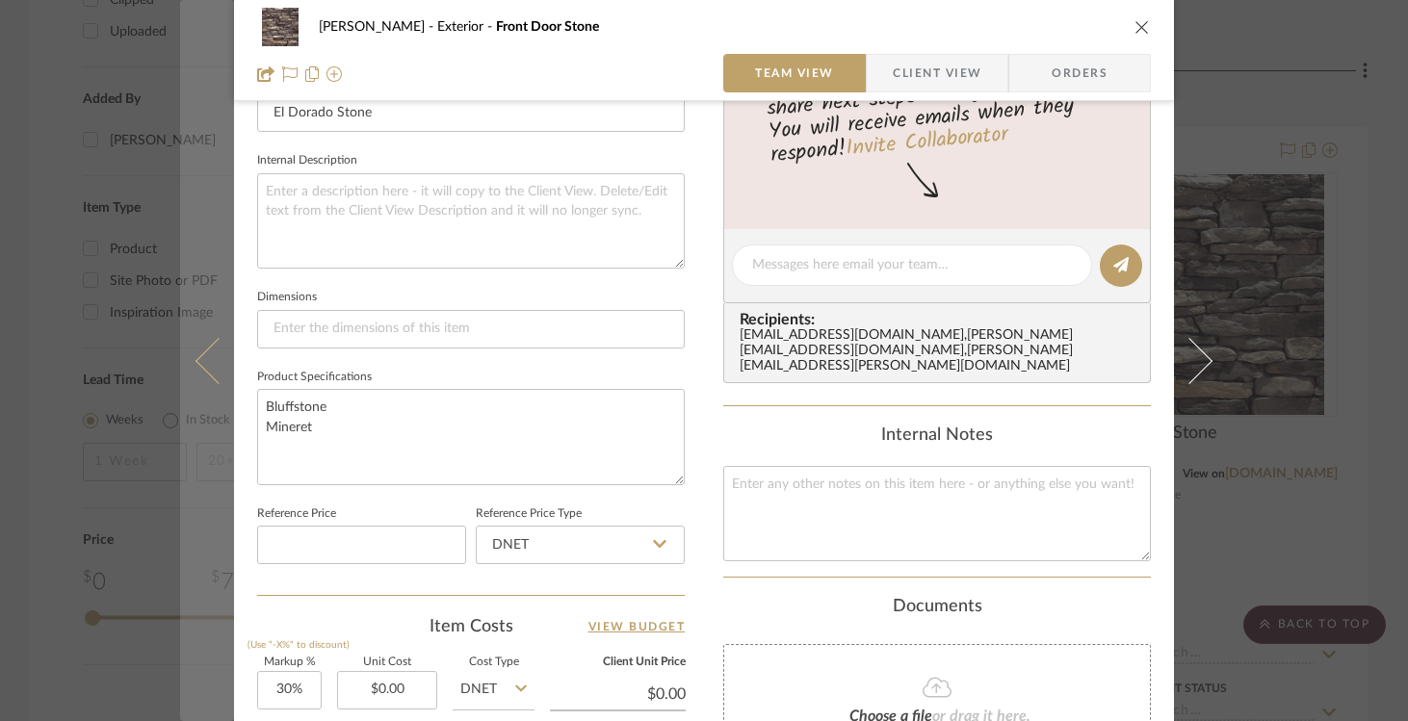
click at [200, 360] on icon at bounding box center [219, 360] width 46 height 46
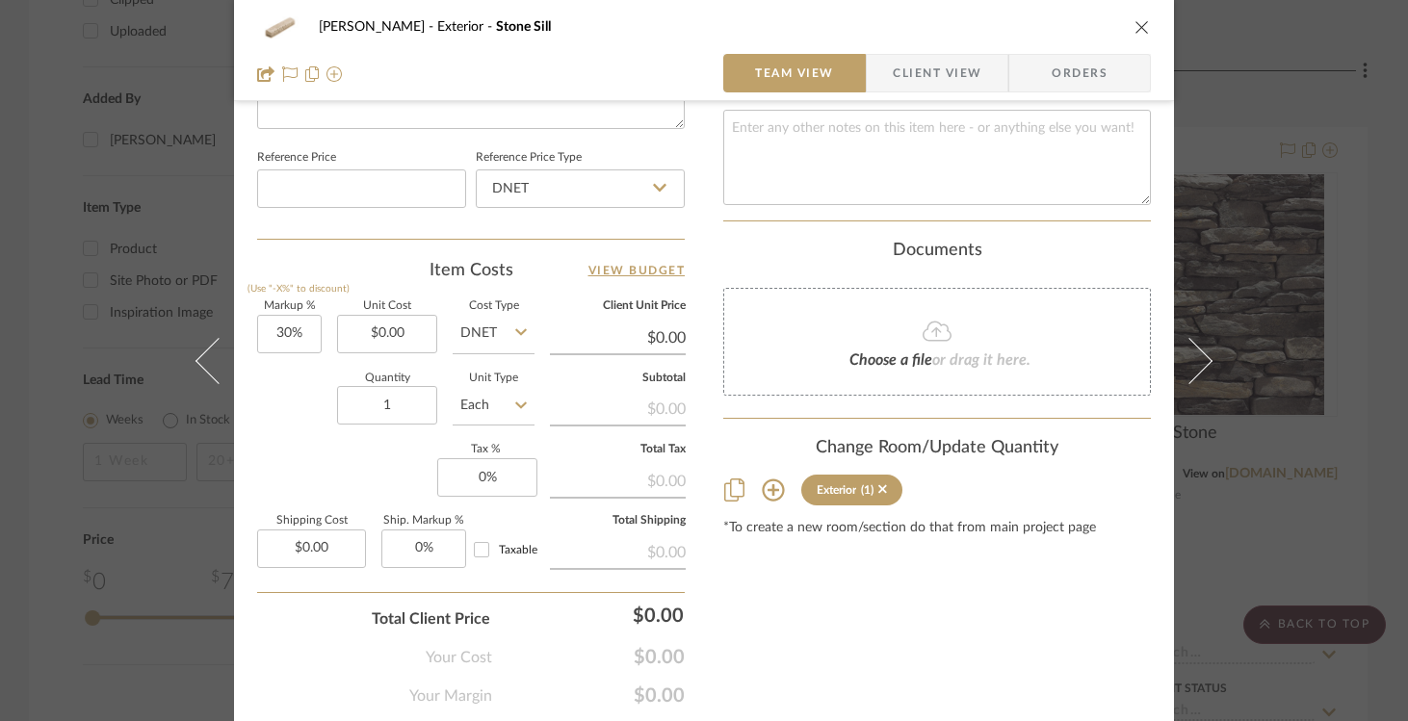
scroll to position [1068, 0]
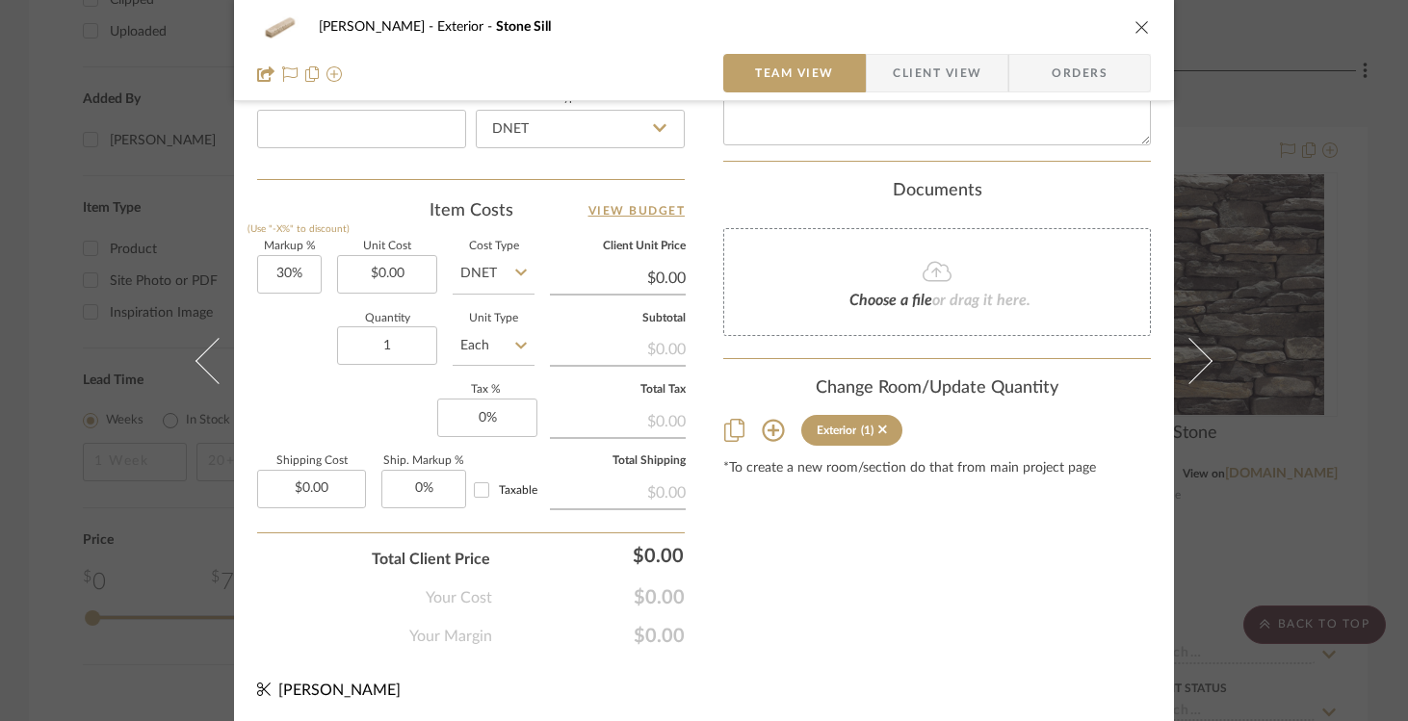
click at [1135, 32] on icon "close" at bounding box center [1142, 26] width 15 height 15
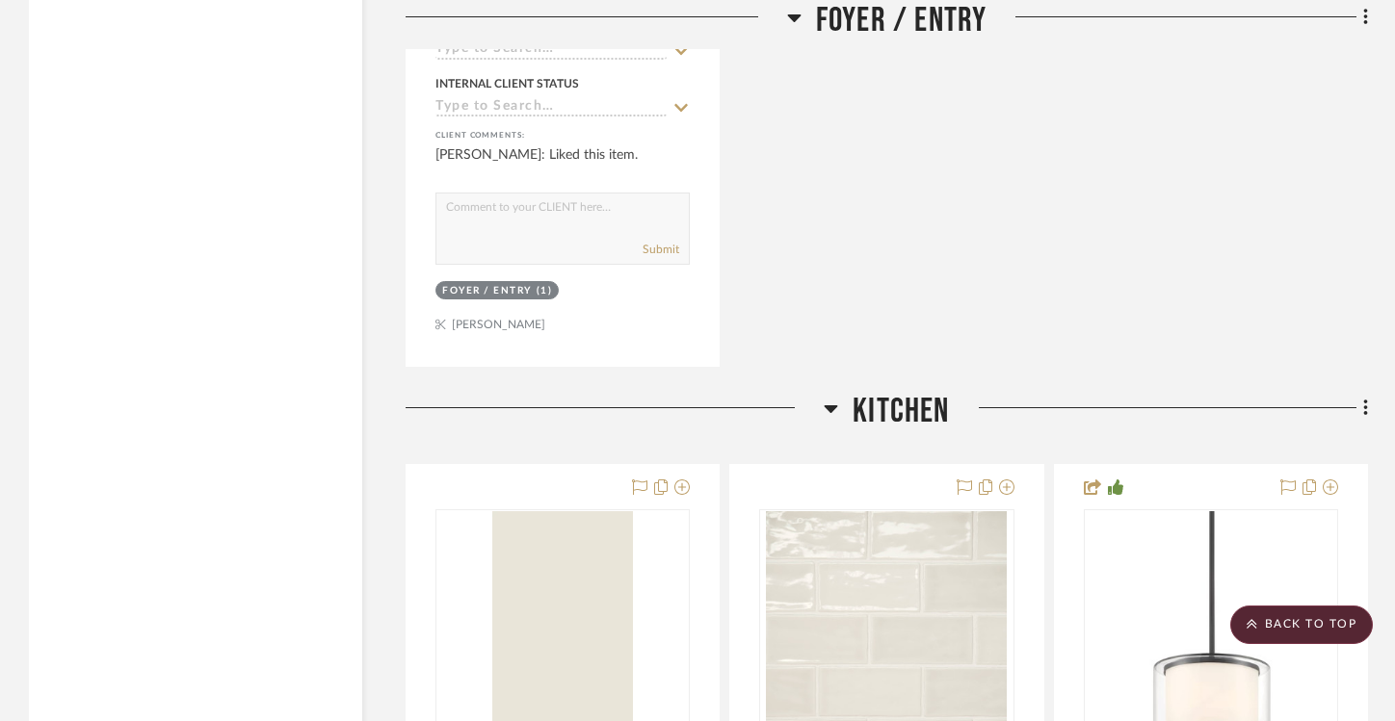
scroll to position [5709, 0]
